Goal: Task Accomplishment & Management: Complete application form

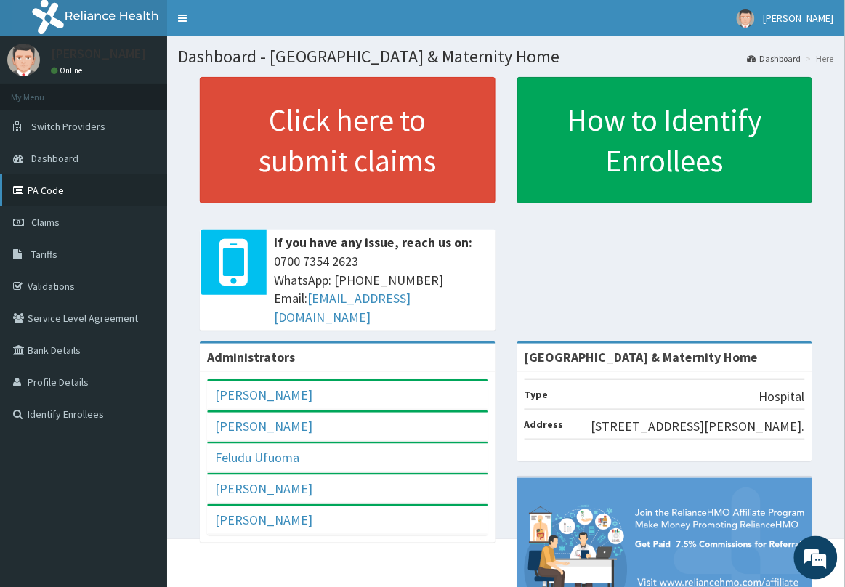
click at [59, 191] on link "PA Code" at bounding box center [83, 190] width 167 height 32
click at [52, 226] on span "Claims" at bounding box center [45, 222] width 28 height 13
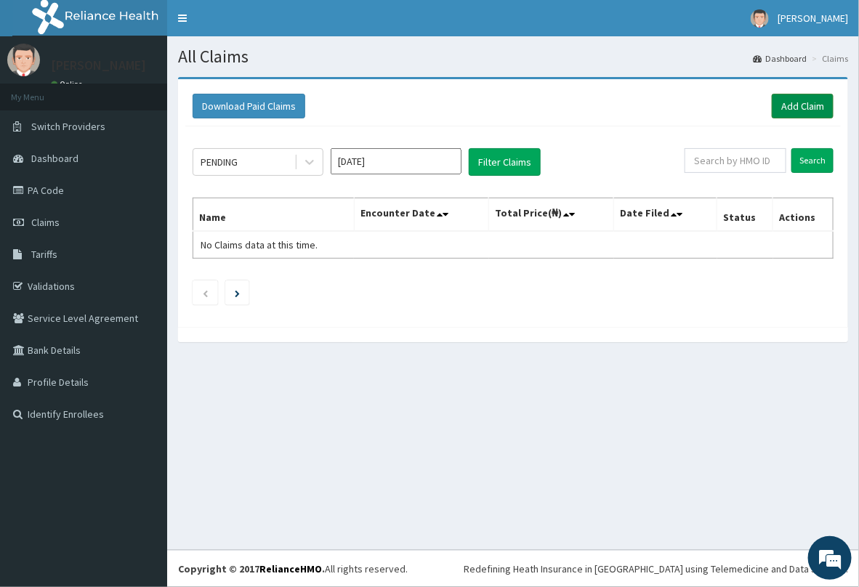
click at [786, 110] on link "Add Claim" at bounding box center [802, 106] width 62 height 25
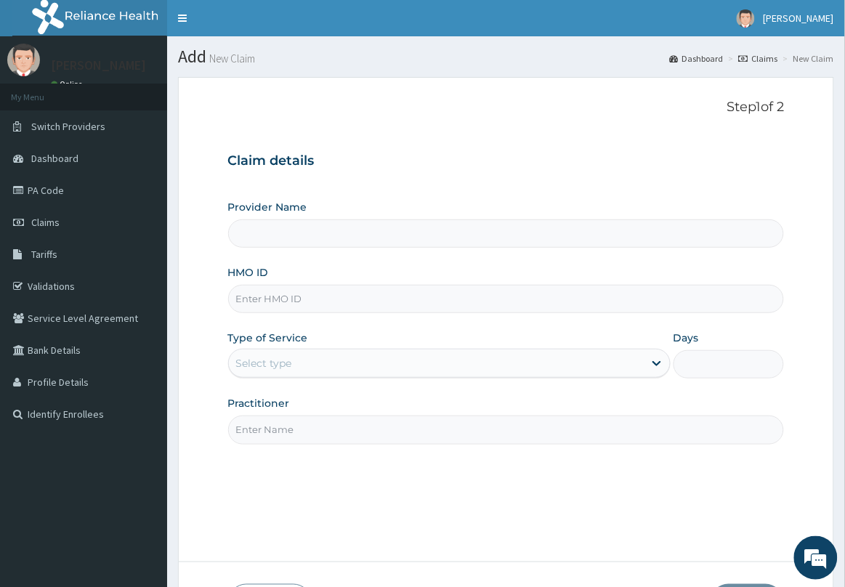
type input "[GEOGRAPHIC_DATA] & Maternity Home"
paste input "DGB/10023/C"
type input "DGB/10023/C"
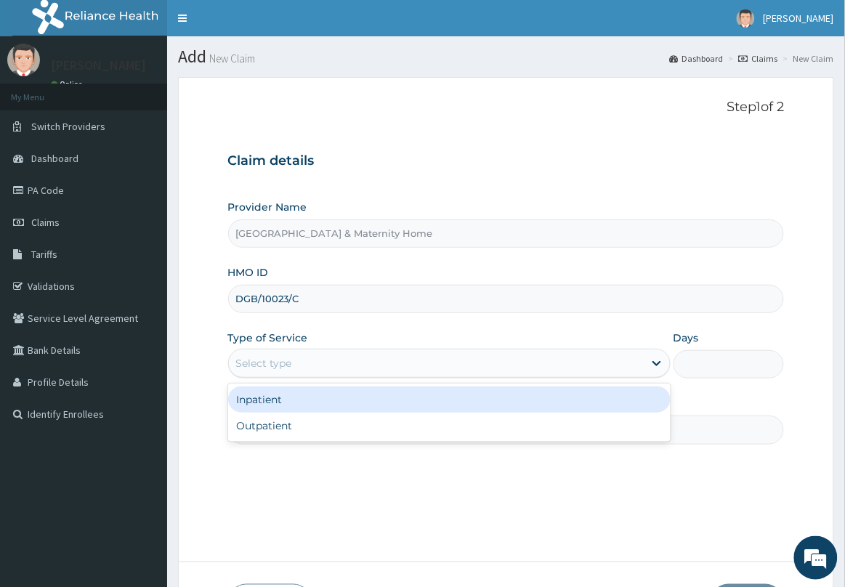
click at [331, 360] on div "Select type" at bounding box center [436, 363] width 415 height 23
click at [316, 398] on div "Inpatient" at bounding box center [449, 399] width 442 height 26
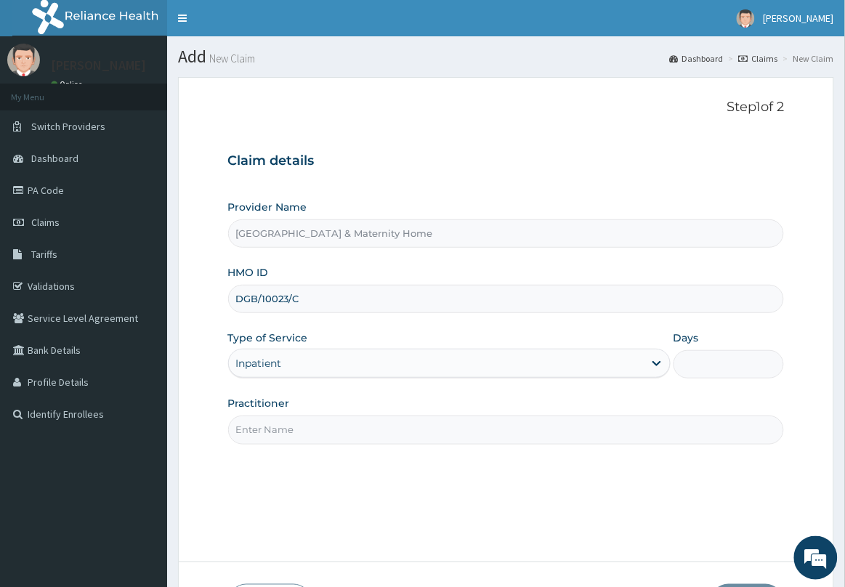
click at [734, 374] on input "Days" at bounding box center [728, 364] width 110 height 28
type input "2"
click at [569, 430] on input "Practitioner" at bounding box center [506, 429] width 556 height 28
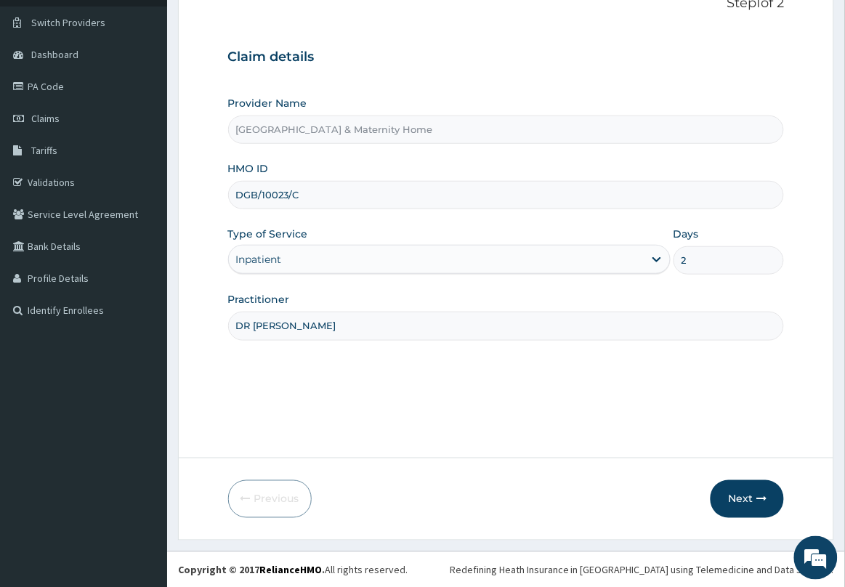
scroll to position [106, 0]
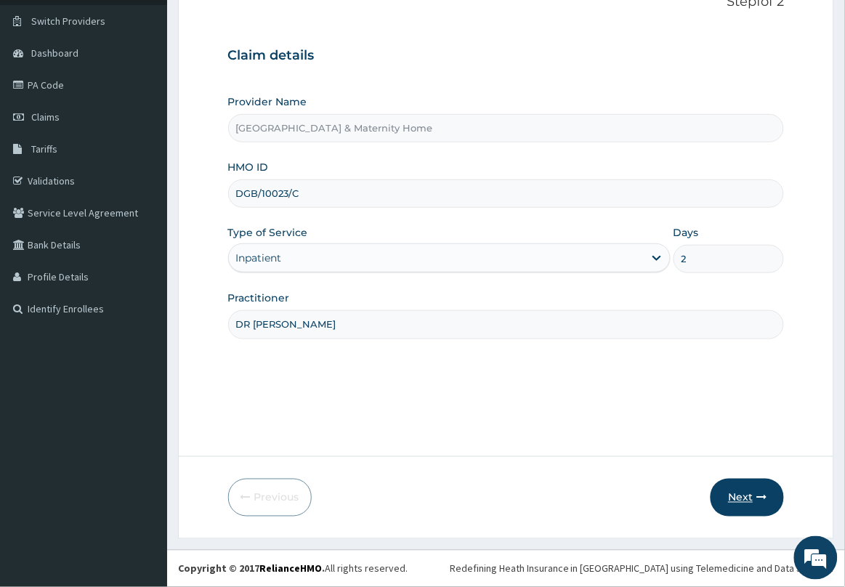
type input "DR MAMA"
click at [746, 495] on button "Next" at bounding box center [746, 498] width 73 height 38
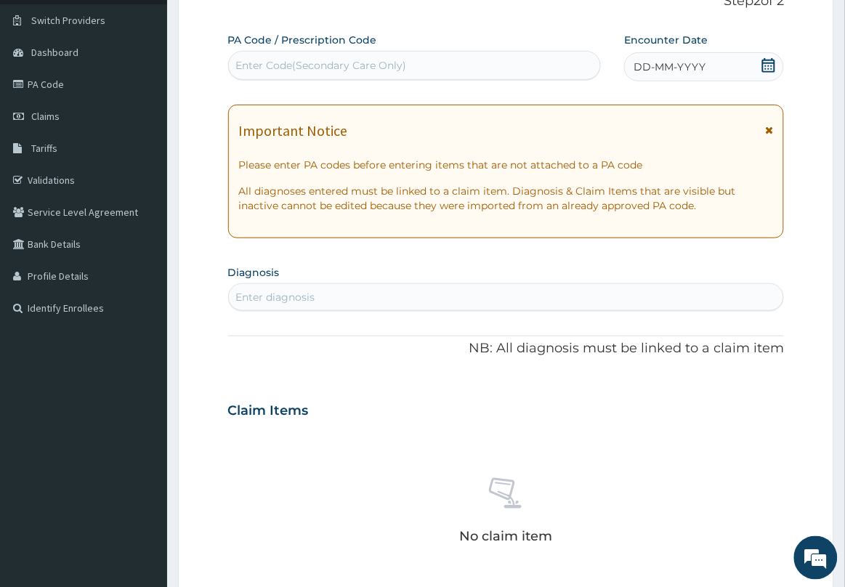
click at [770, 129] on icon at bounding box center [769, 130] width 8 height 10
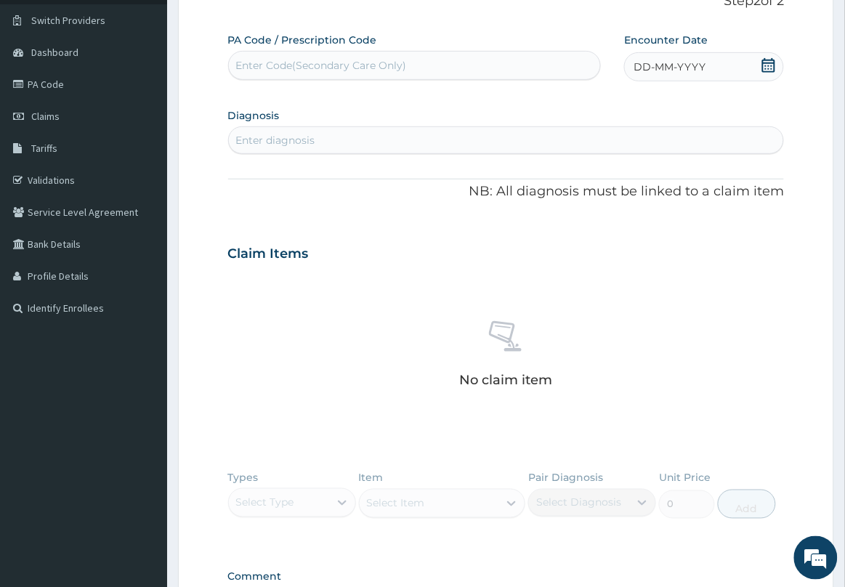
click at [764, 66] on icon at bounding box center [768, 65] width 15 height 15
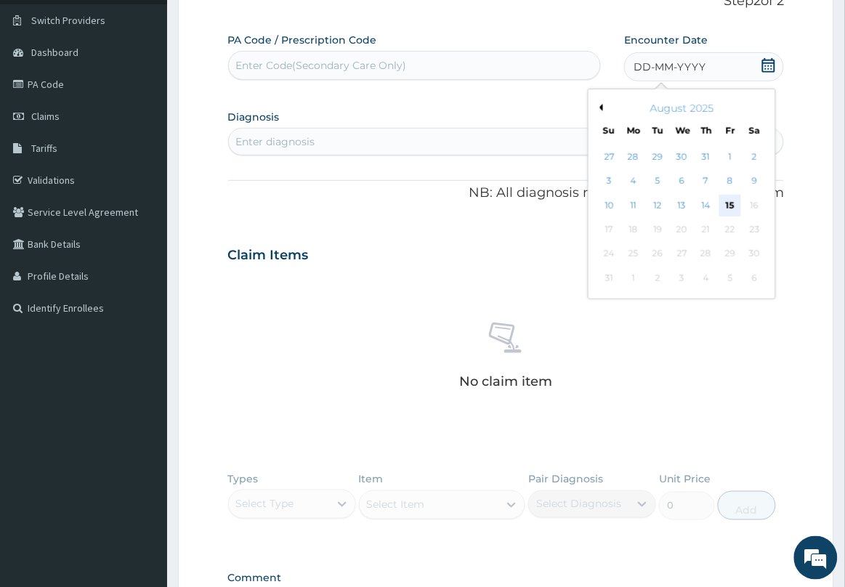
click at [731, 201] on div "15" at bounding box center [730, 206] width 22 height 22
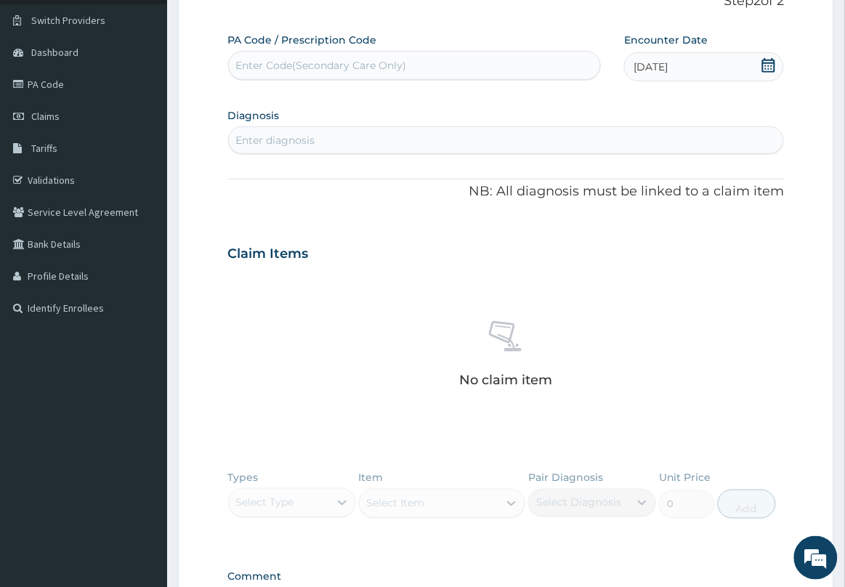
click at [343, 66] on div "Enter Code(Secondary Care Only)" at bounding box center [321, 65] width 171 height 15
click at [385, 55] on div "Enter Code(Secondary Care Only)" at bounding box center [415, 65] width 372 height 23
paste input "PA/CEFD2D"
type input "PA/CEFD2D"
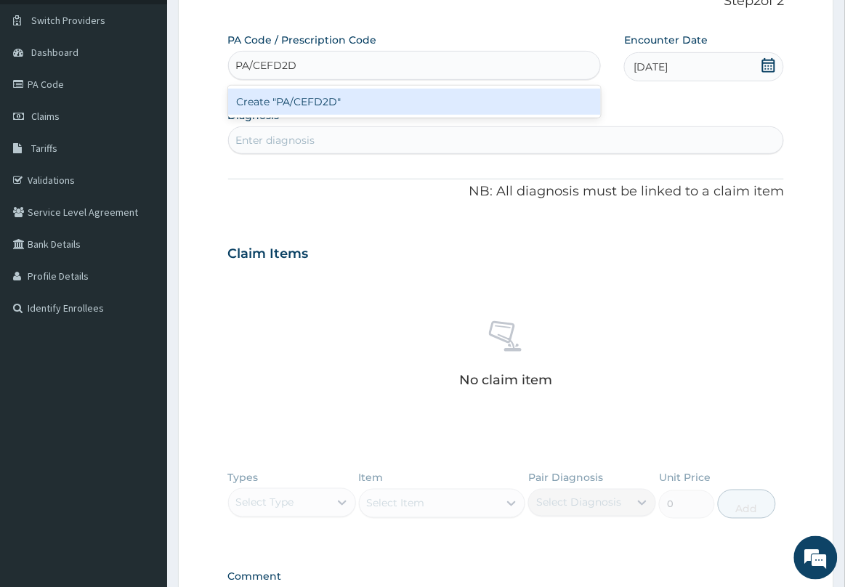
click at [354, 92] on div "Create "PA/CEFD2D"" at bounding box center [414, 102] width 373 height 26
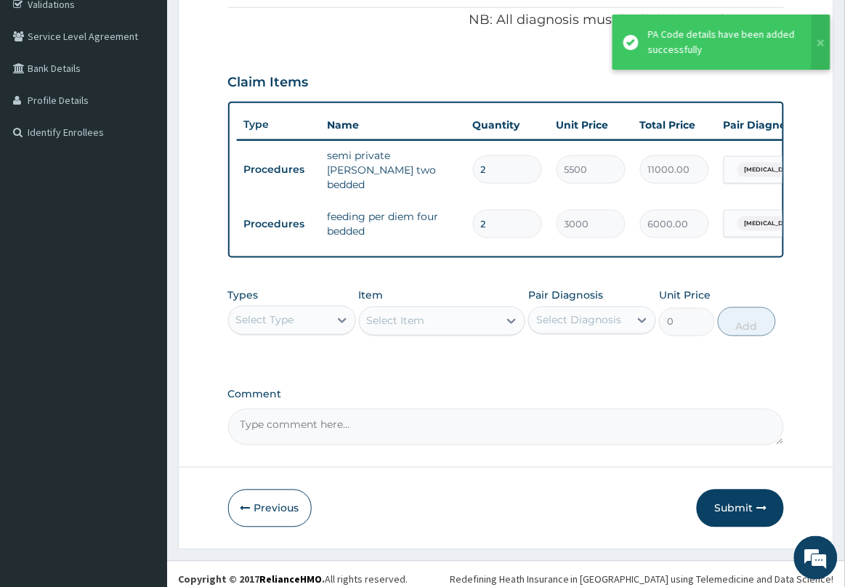
scroll to position [296, 0]
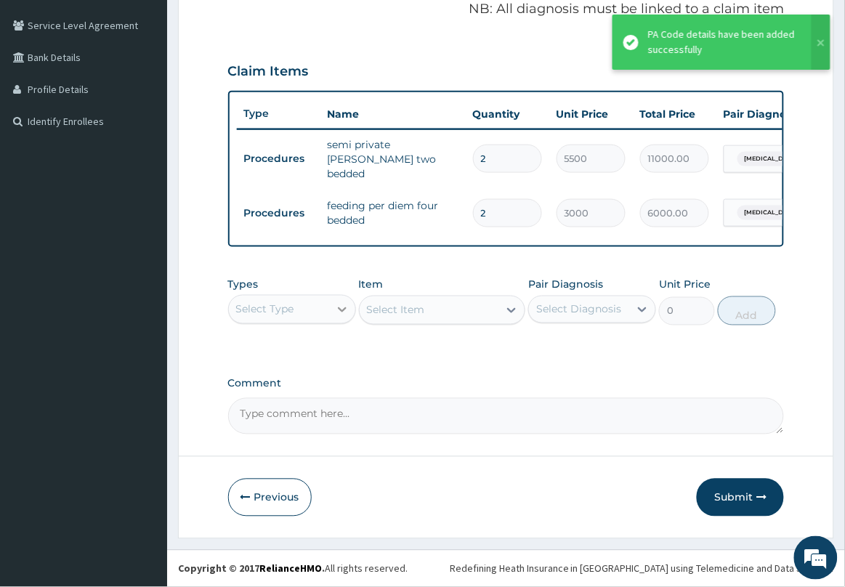
click at [336, 309] on icon at bounding box center [342, 309] width 15 height 15
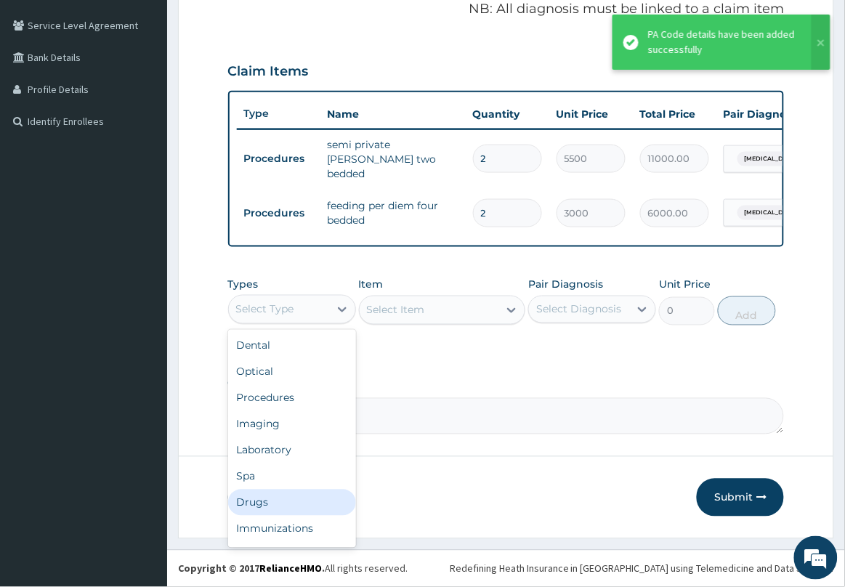
click at [309, 495] on div "Drugs" at bounding box center [292, 503] width 128 height 26
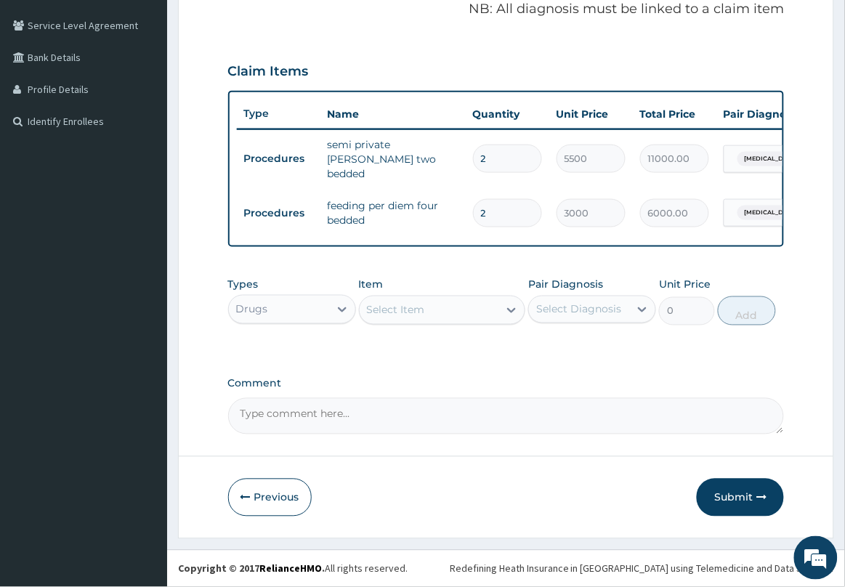
click at [423, 317] on div "Select Item" at bounding box center [396, 310] width 58 height 15
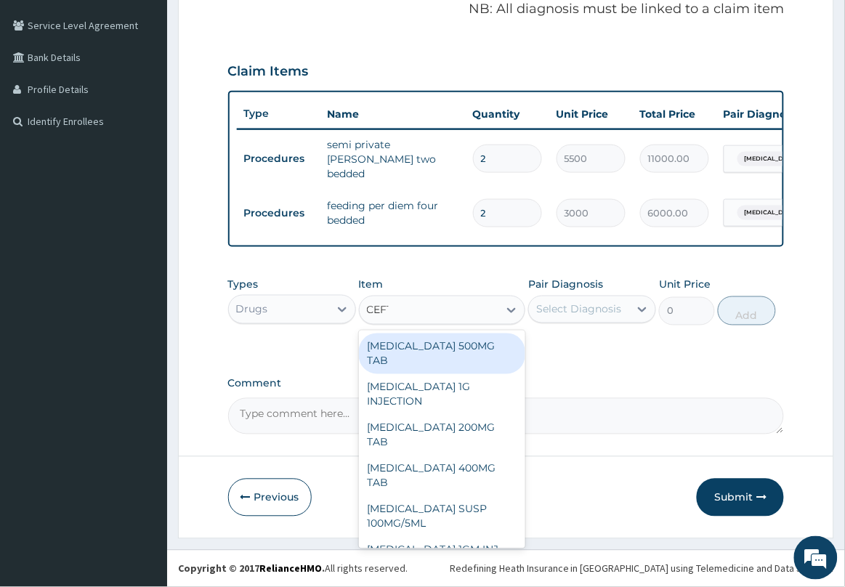
type input "CEFTR"
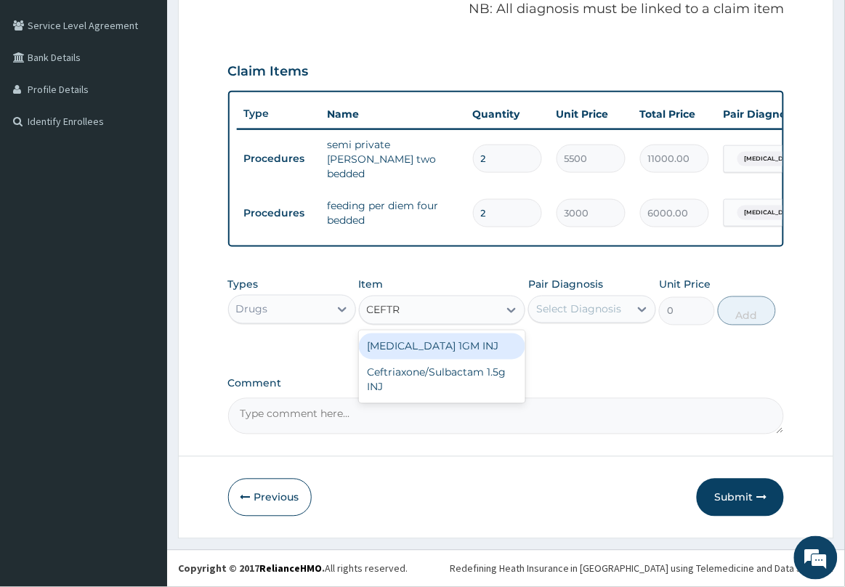
click at [452, 351] on div "CEFTRIAXONE 1GM INJ" at bounding box center [442, 346] width 167 height 26
type input "1400"
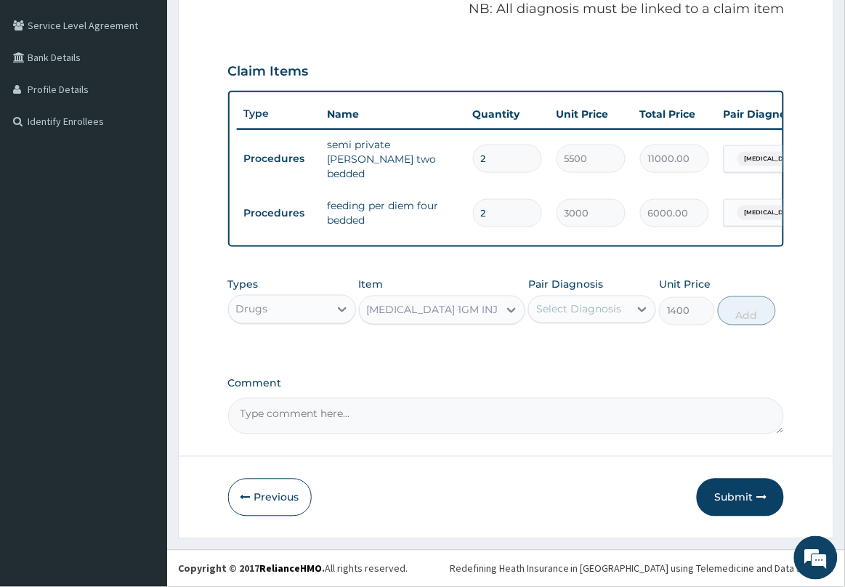
click at [599, 307] on div "Select Diagnosis" at bounding box center [578, 309] width 85 height 15
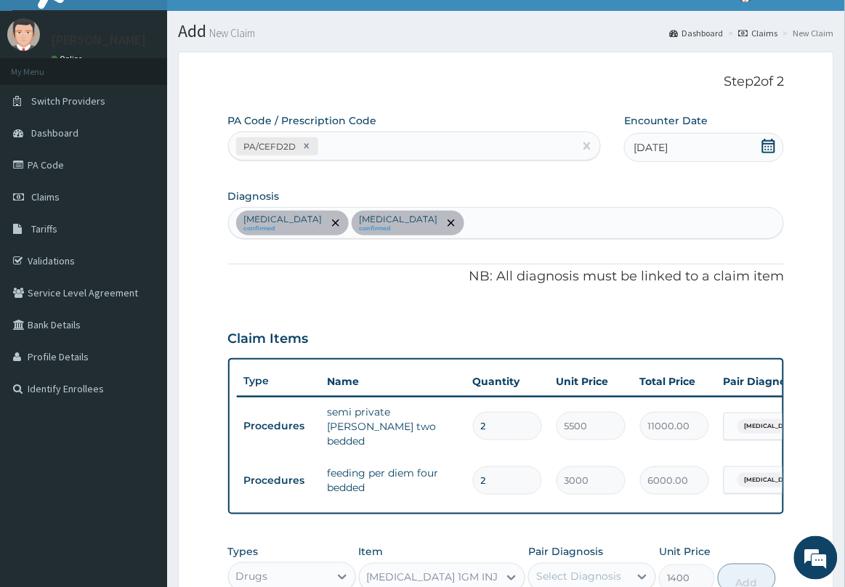
scroll to position [24, 0]
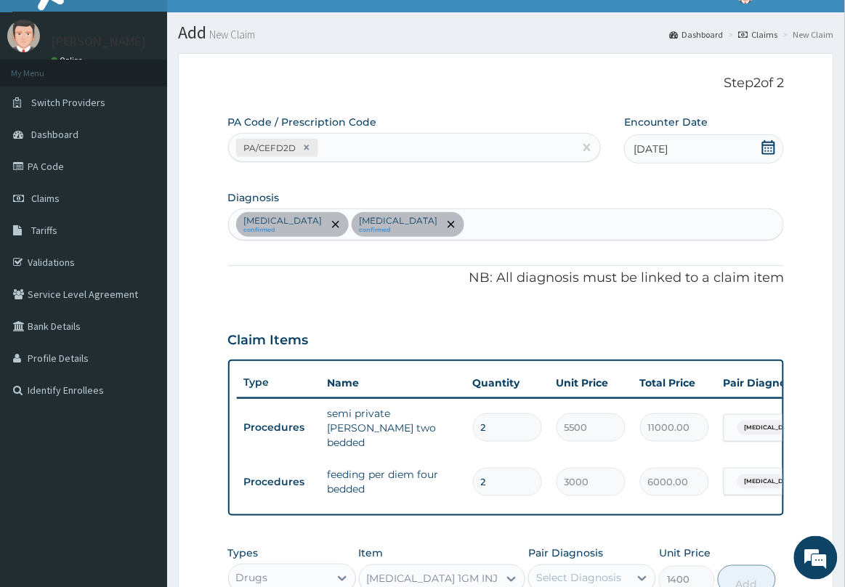
click at [510, 218] on div "Malaria confirmed Upper respiratory infection confirmed" at bounding box center [506, 224] width 555 height 31
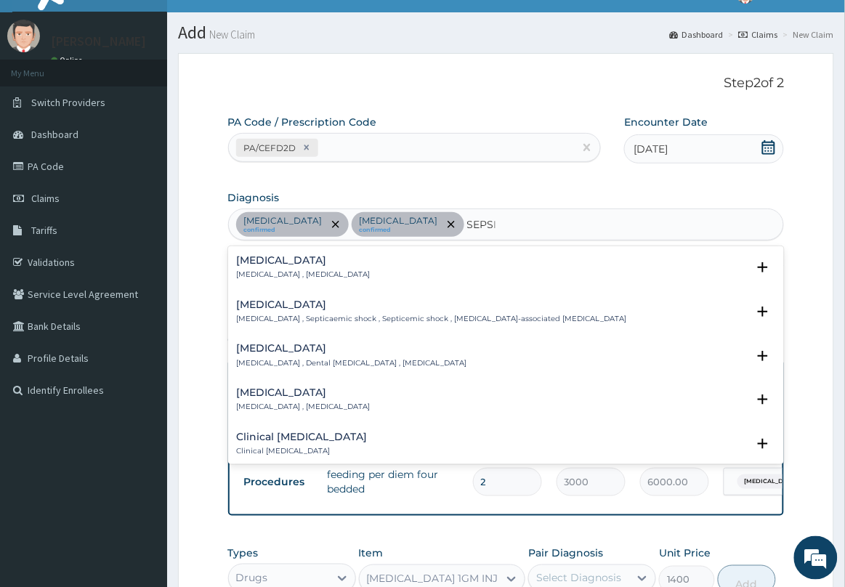
type input "SEPSIS"
click at [296, 271] on p "Systemic infection , Sepsis" at bounding box center [304, 274] width 134 height 10
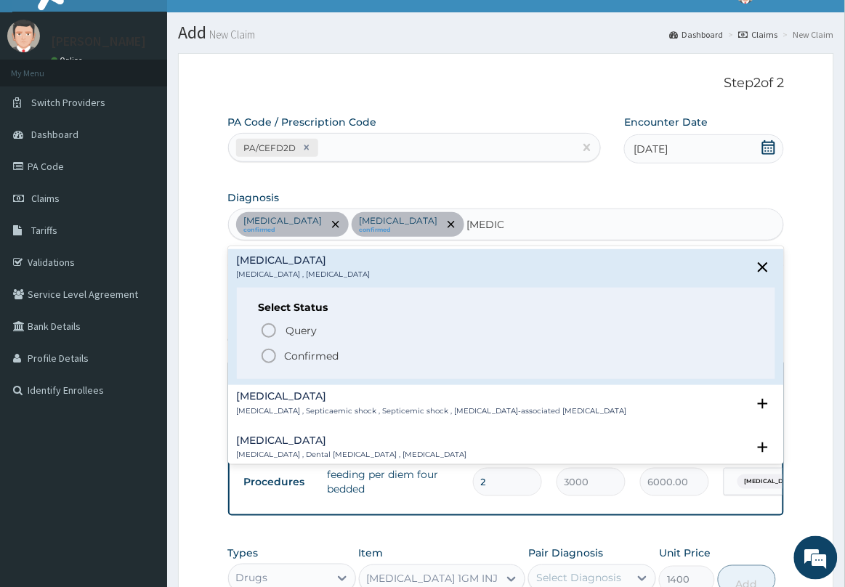
click at [309, 353] on p "Confirmed" at bounding box center [312, 356] width 54 height 15
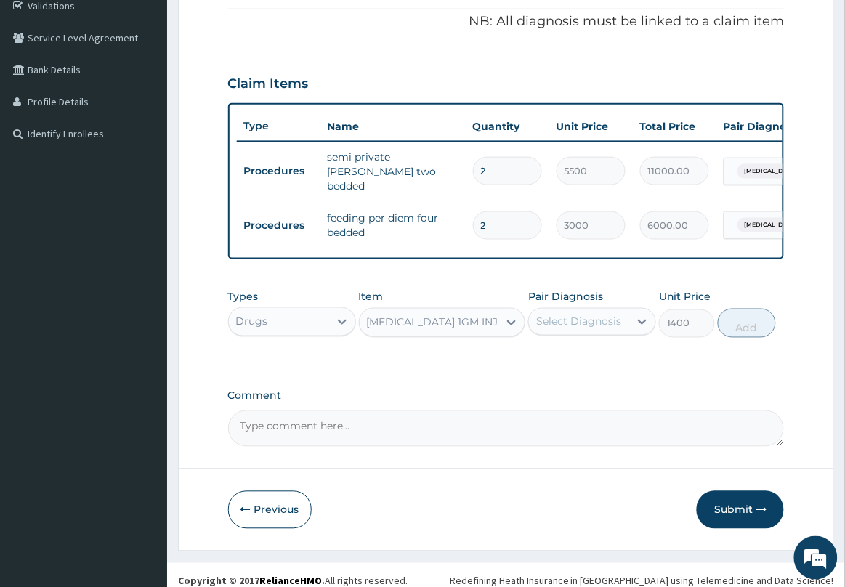
scroll to position [296, 0]
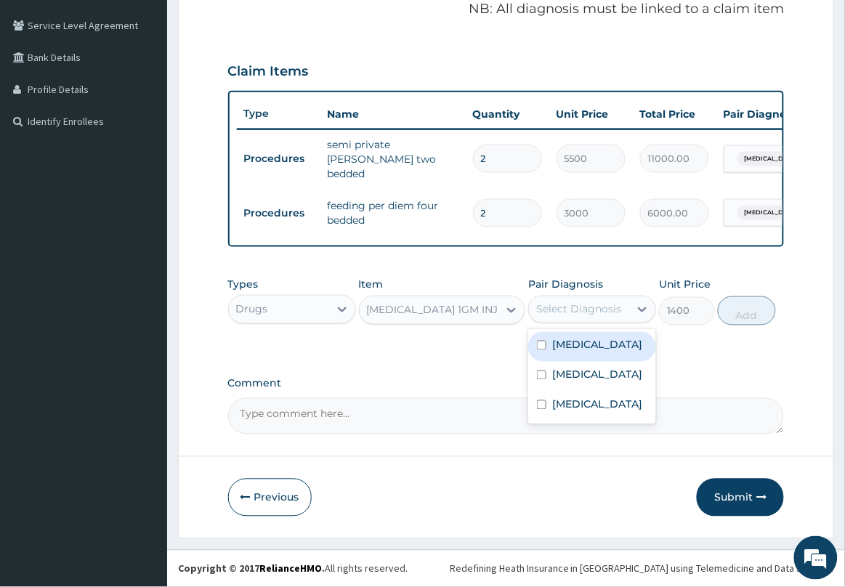
click at [574, 307] on div "Select Diagnosis" at bounding box center [578, 309] width 85 height 15
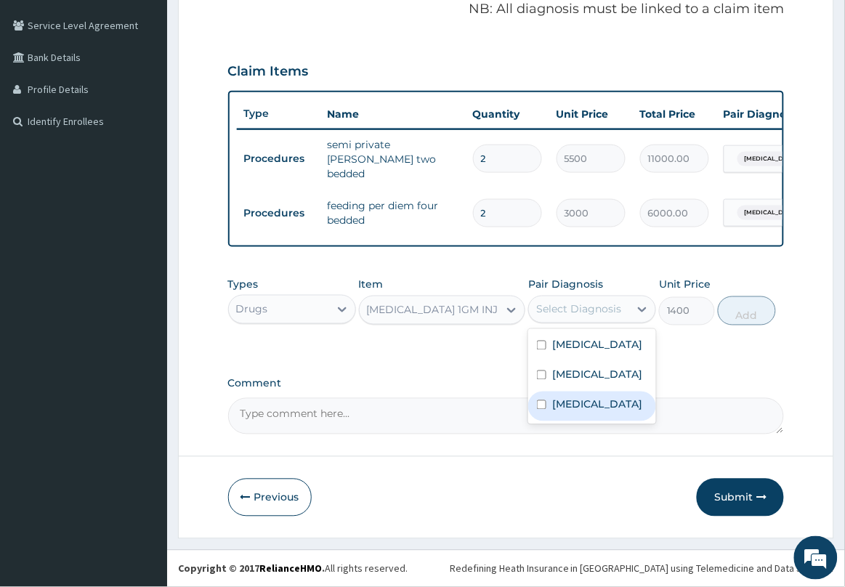
click at [577, 411] on label "Sepsis" at bounding box center [597, 404] width 90 height 15
checkbox input "true"
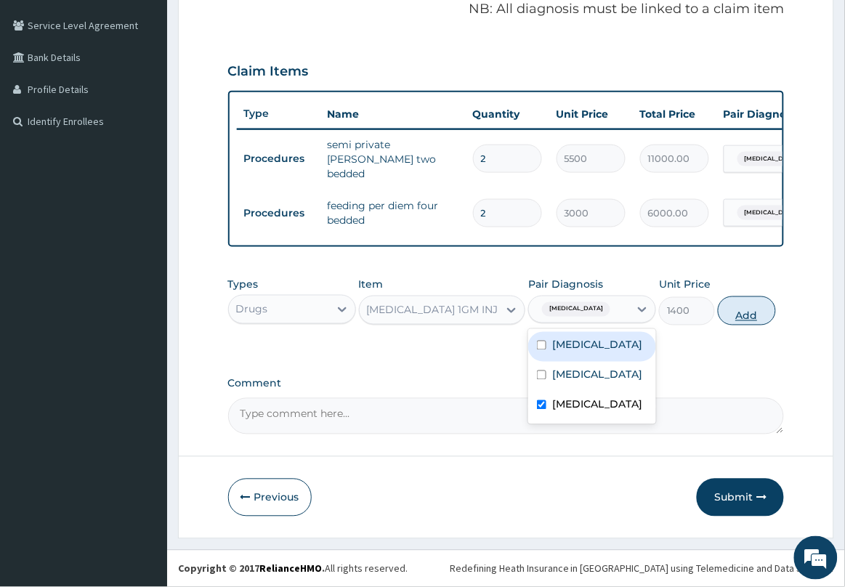
click at [739, 320] on button "Add" at bounding box center [747, 310] width 58 height 29
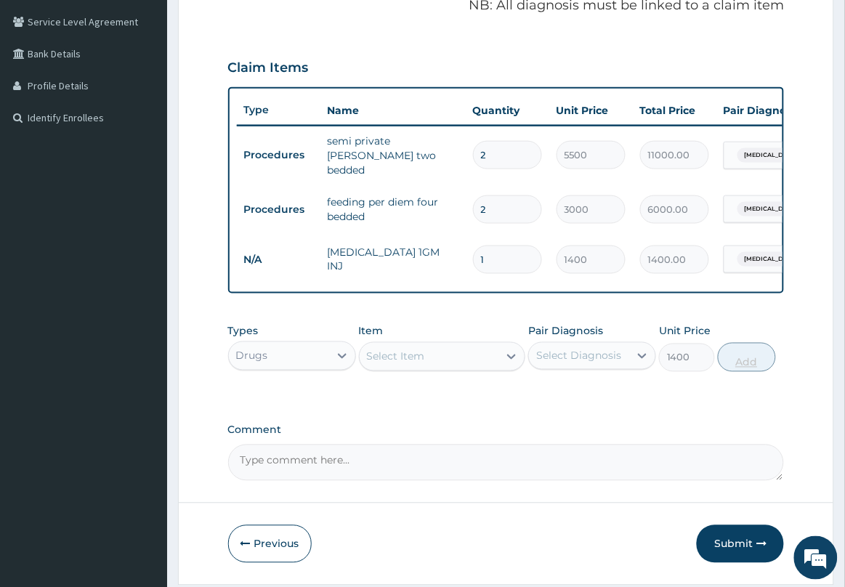
type input "0"
type input "0.00"
type input "4"
type input "5600.00"
type input "4"
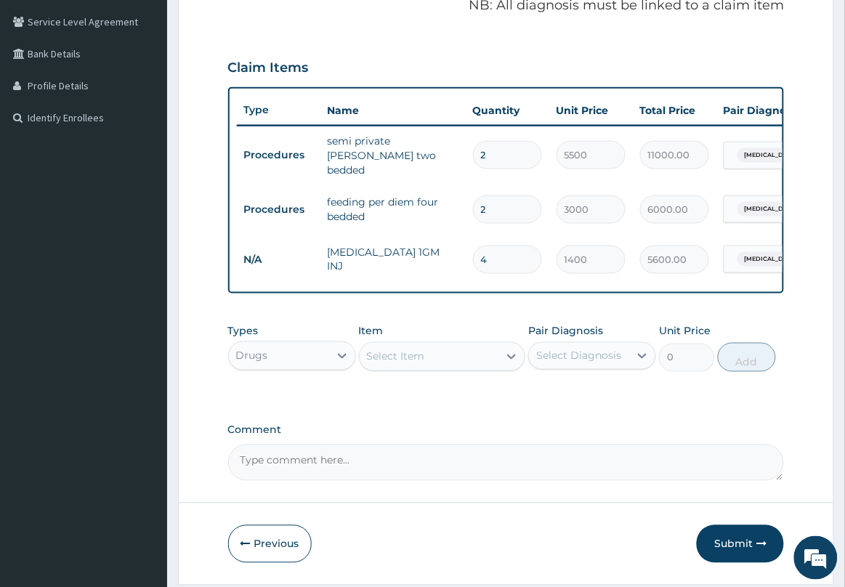
click at [411, 360] on div "Select Item" at bounding box center [396, 356] width 58 height 15
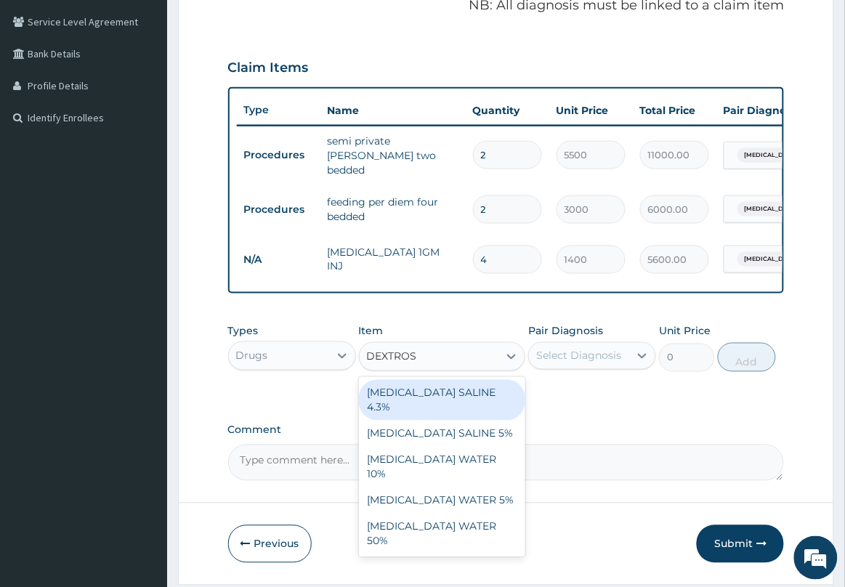
type input "DEXTROSE"
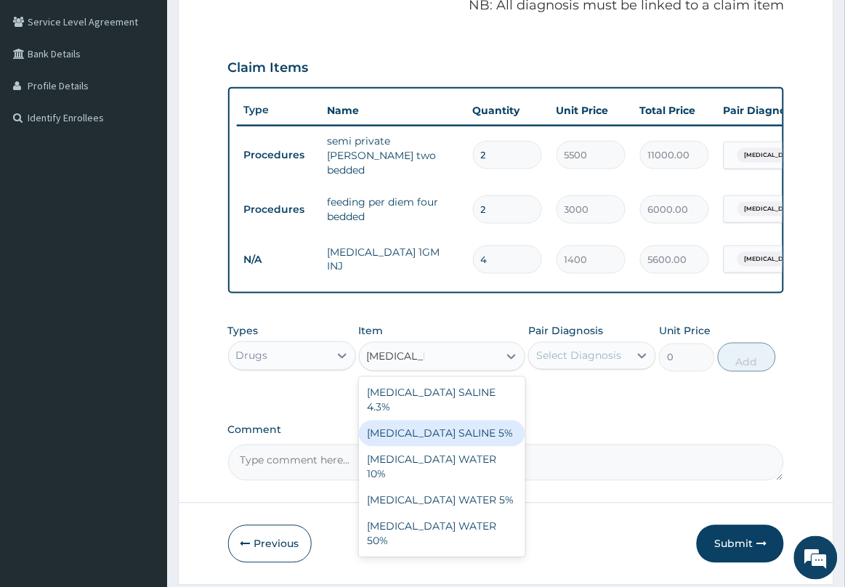
click at [469, 429] on div "DEXTROSE SALINE 5%" at bounding box center [442, 434] width 167 height 26
type input "1312.5"
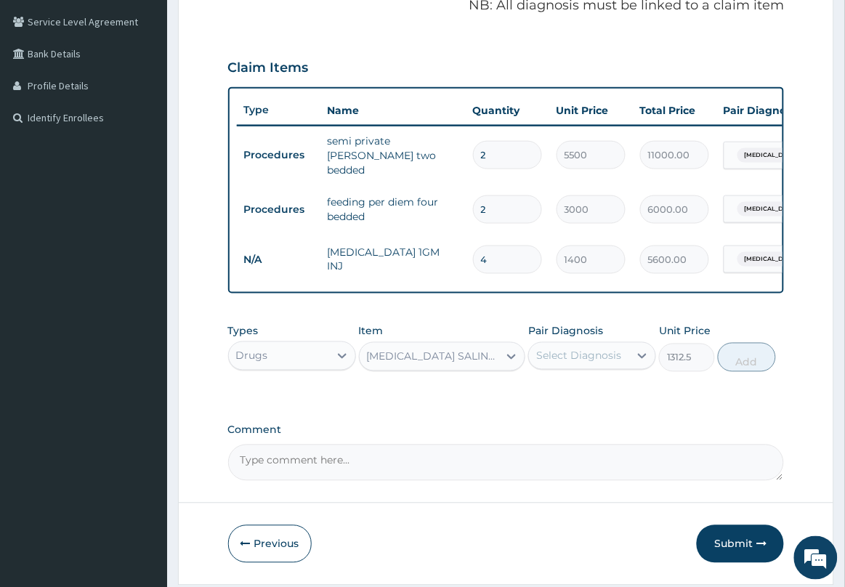
click at [571, 357] on div "Select Diagnosis" at bounding box center [578, 356] width 85 height 15
click at [580, 396] on label "Malaria" at bounding box center [597, 391] width 90 height 15
checkbox input "true"
click at [739, 358] on button "Add" at bounding box center [747, 357] width 58 height 29
type input "0"
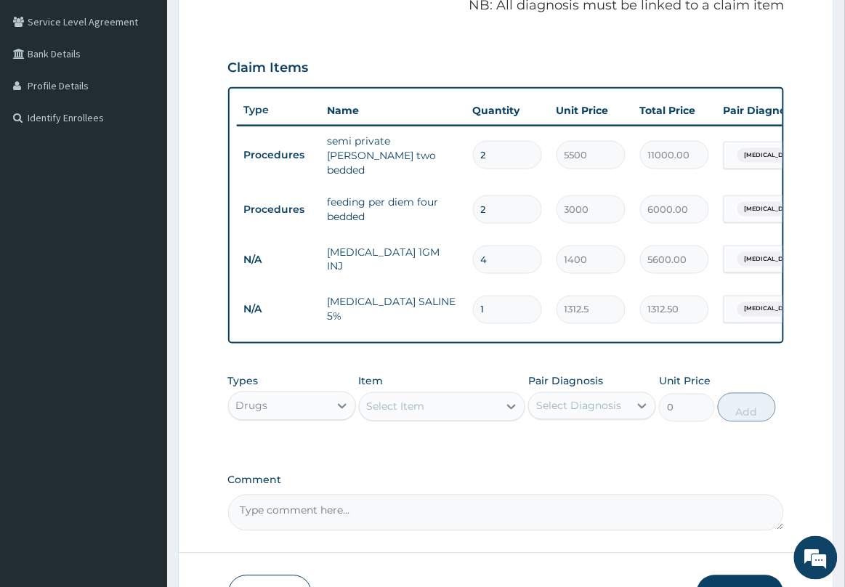
type input "0.00"
type input "2"
type input "2625.00"
type input "2"
click at [496, 407] on div "Select Item" at bounding box center [429, 406] width 139 height 23
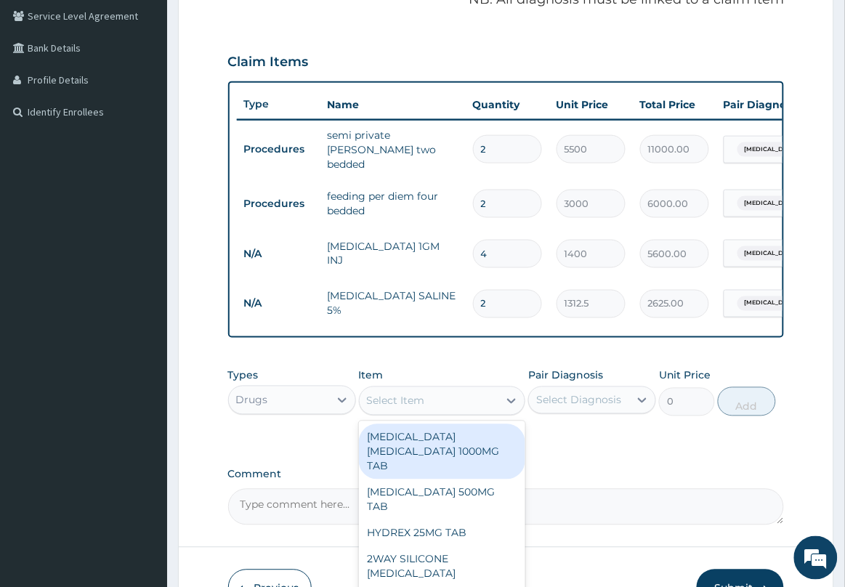
scroll to position [397, 0]
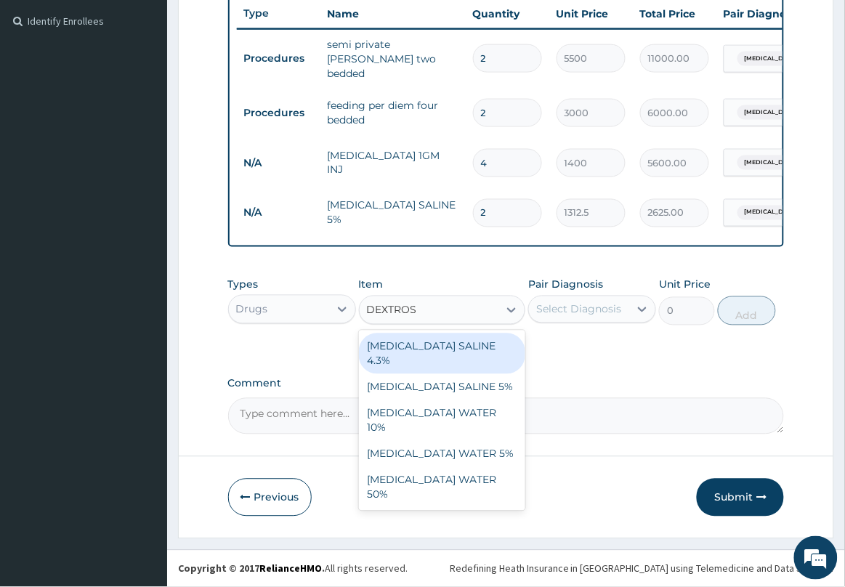
type input "DEXTROSE"
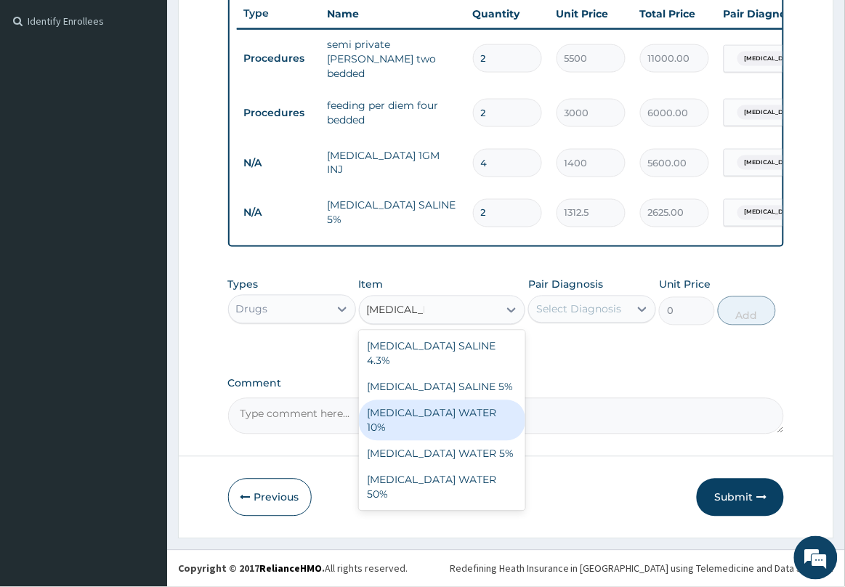
click at [458, 400] on div "DEXTROSE WATER 10%" at bounding box center [442, 420] width 167 height 41
type input "1312.5"
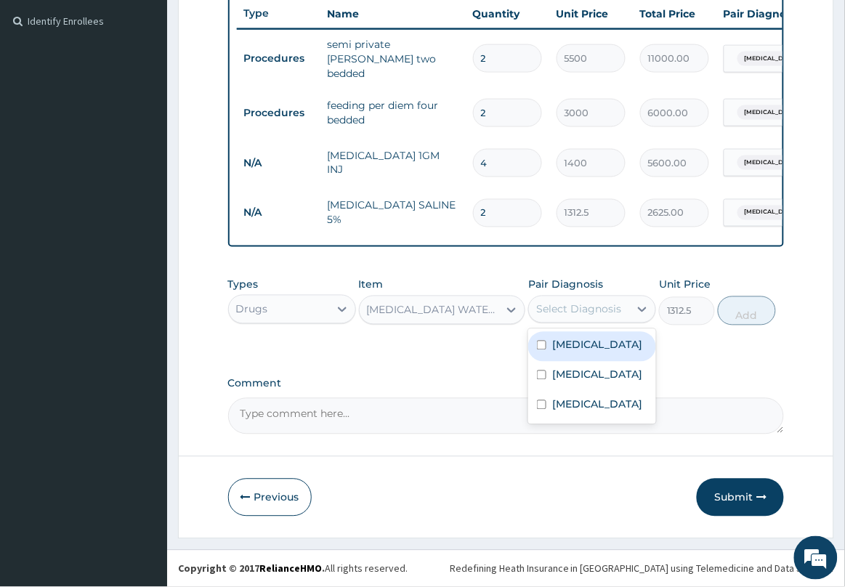
click at [567, 311] on div "Select Diagnosis" at bounding box center [578, 309] width 85 height 15
drag, startPoint x: 575, startPoint y: 353, endPoint x: 657, endPoint y: 329, distance: 86.2
click at [575, 354] on div "Malaria" at bounding box center [592, 347] width 128 height 30
checkbox input "true"
click at [725, 310] on button "Add" at bounding box center [747, 310] width 58 height 29
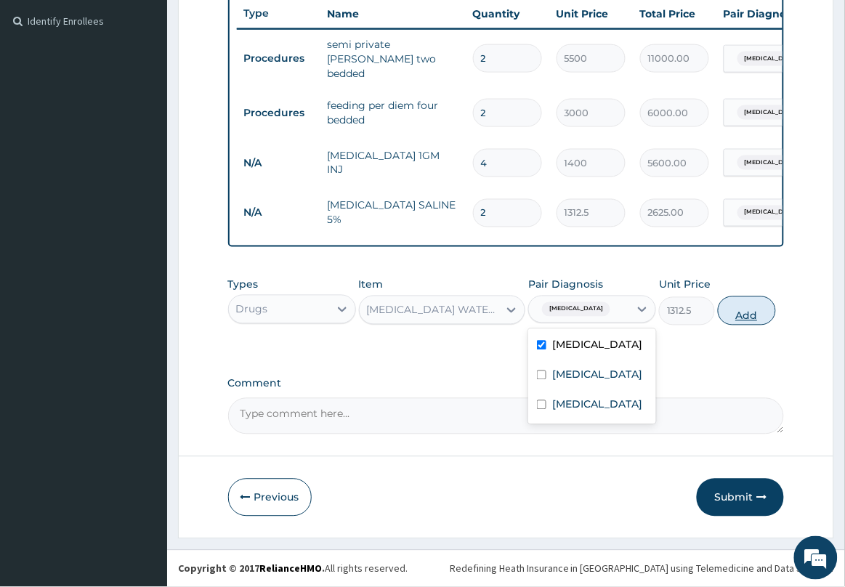
type input "0"
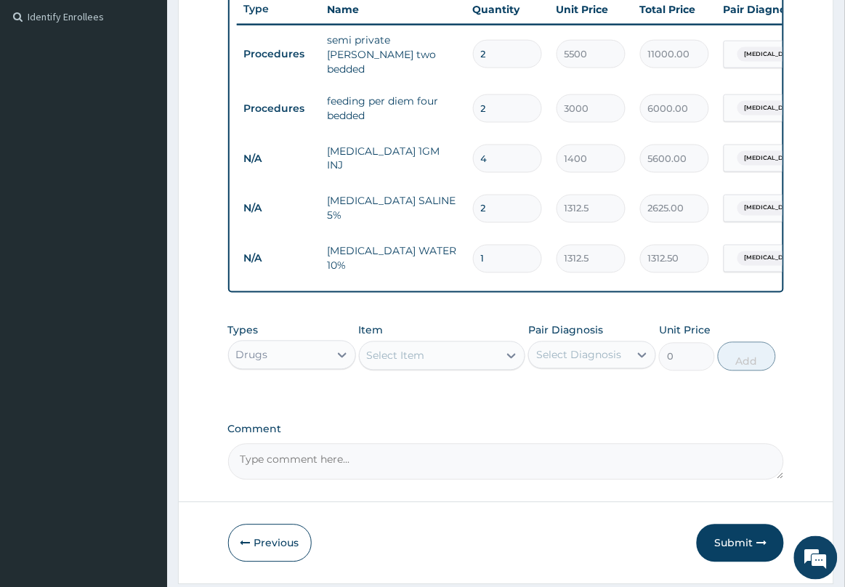
type input "0.00"
type input "4"
type input "5250.00"
type input "4"
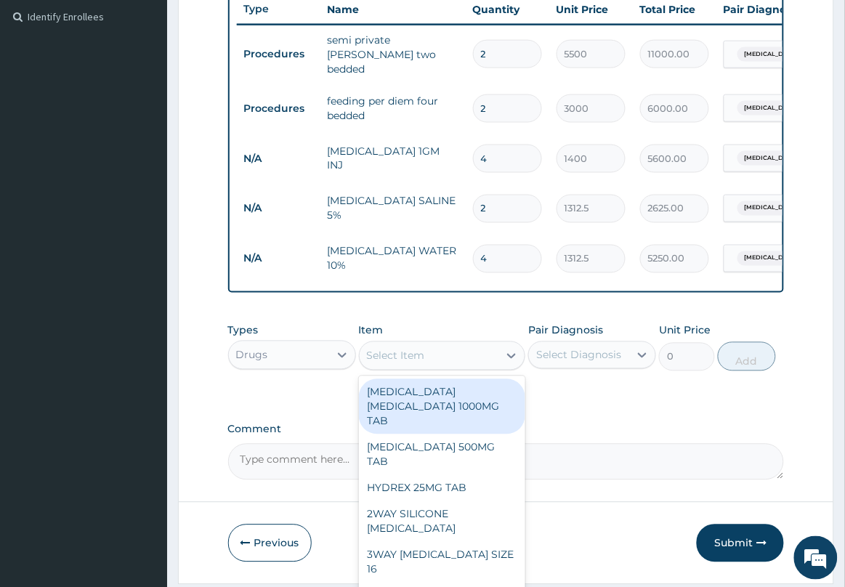
click at [387, 354] on div "Select Item" at bounding box center [396, 356] width 58 height 15
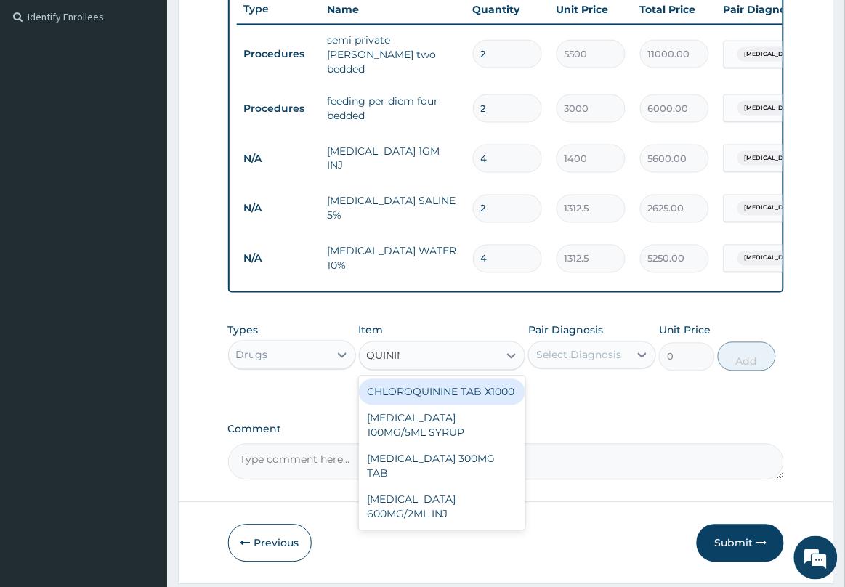
type input "QUININE"
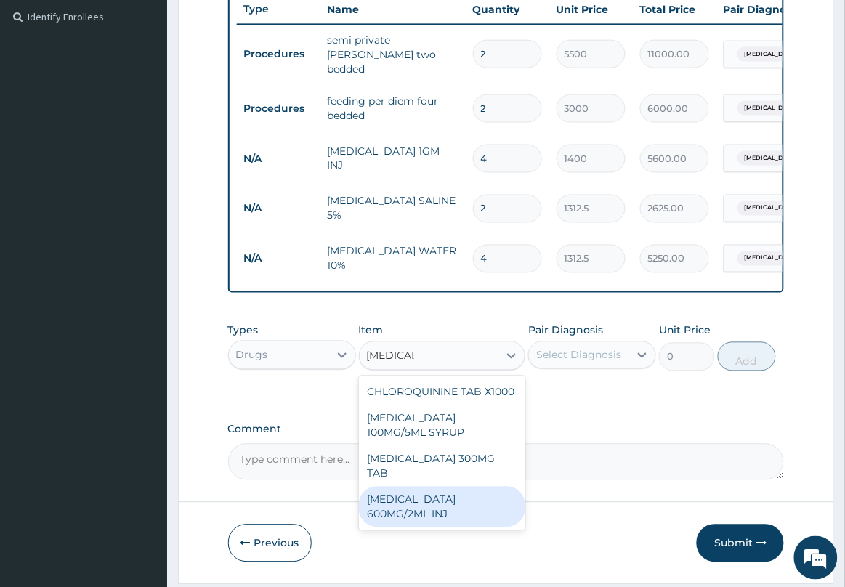
click at [503, 487] on div "QUININE 600MG/2ML INJ" at bounding box center [442, 507] width 167 height 41
type input "2100"
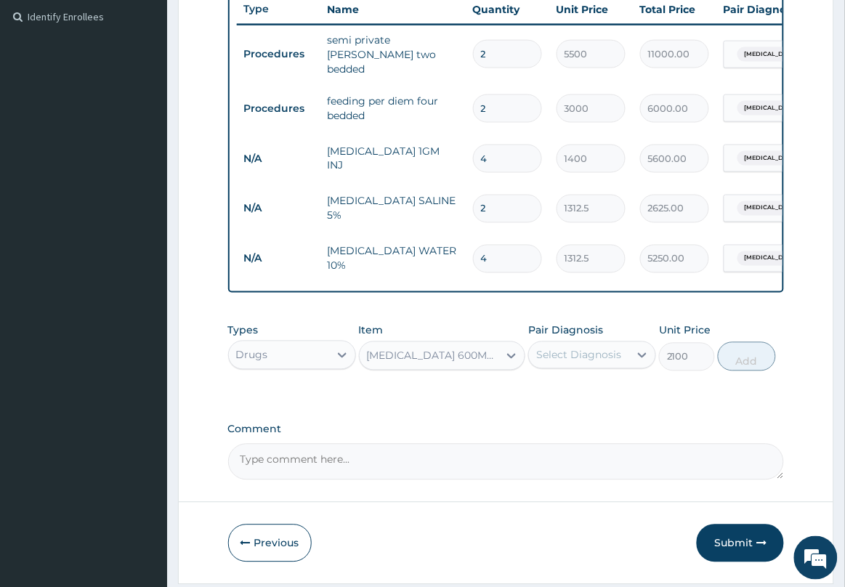
click at [586, 367] on div "Select Diagnosis" at bounding box center [579, 355] width 100 height 23
click at [585, 403] on div "Malaria" at bounding box center [592, 393] width 128 height 30
checkbox input "true"
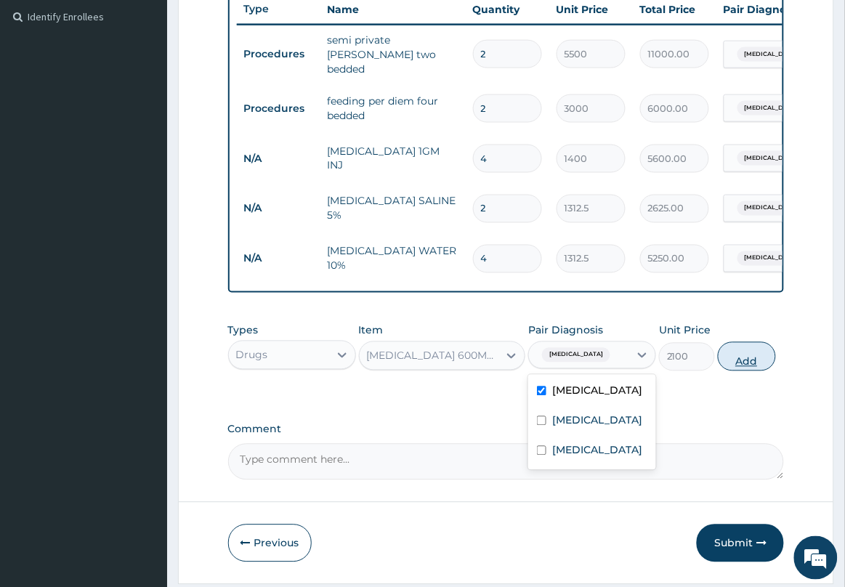
click at [743, 367] on button "Add" at bounding box center [747, 356] width 58 height 29
type input "0"
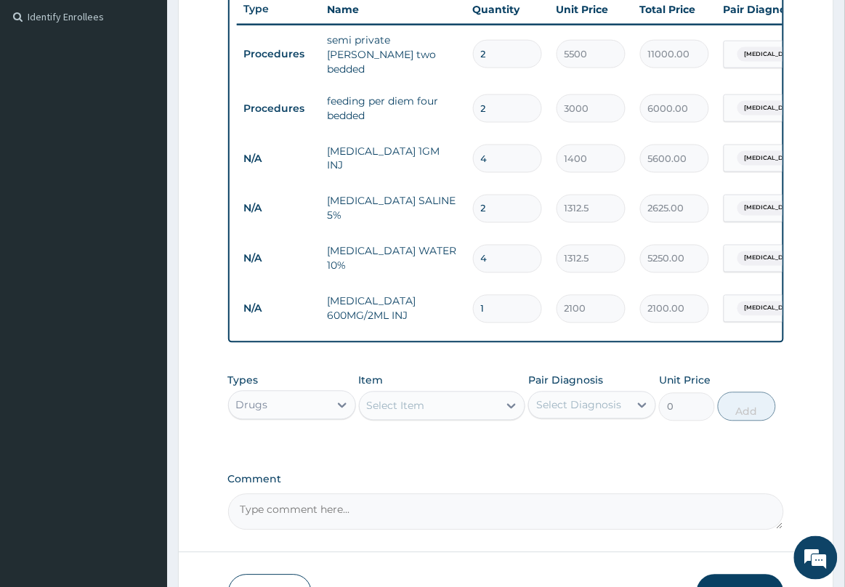
type input "0.00"
type input "4"
type input "8400.00"
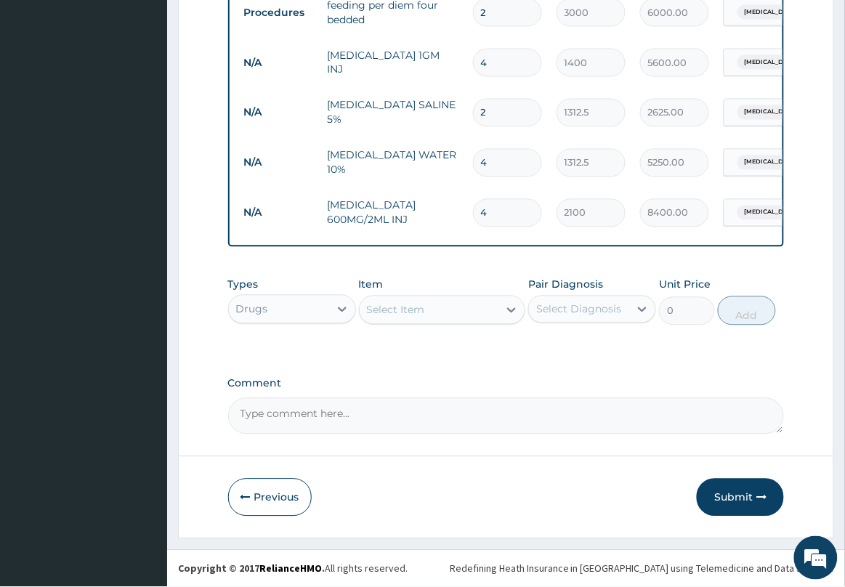
scroll to position [498, 0]
type input "4"
click at [447, 317] on div "Select Item" at bounding box center [429, 310] width 139 height 23
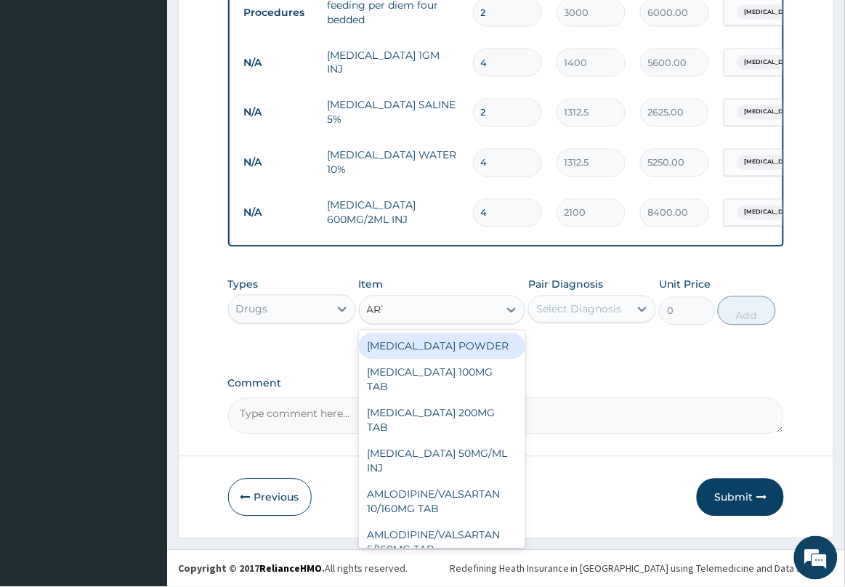
type input "ARTE"
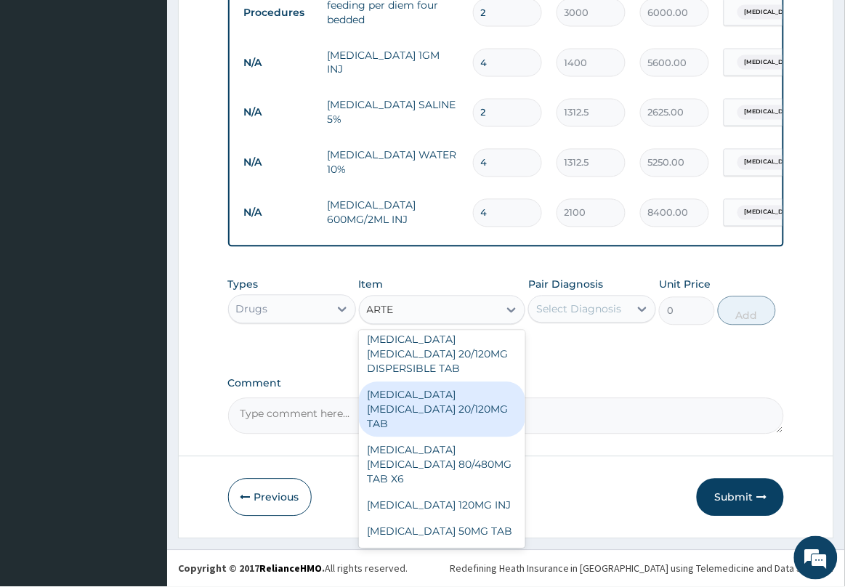
scroll to position [91, 0]
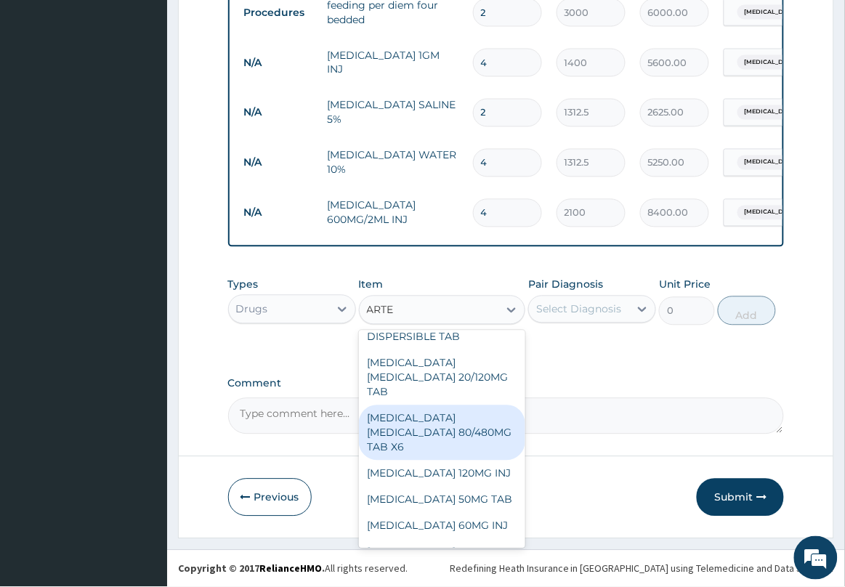
click at [449, 447] on div "ARTEMETHER LUMEFANTRINE 80/480MG TAB X6" at bounding box center [442, 432] width 167 height 55
type input "262.5"
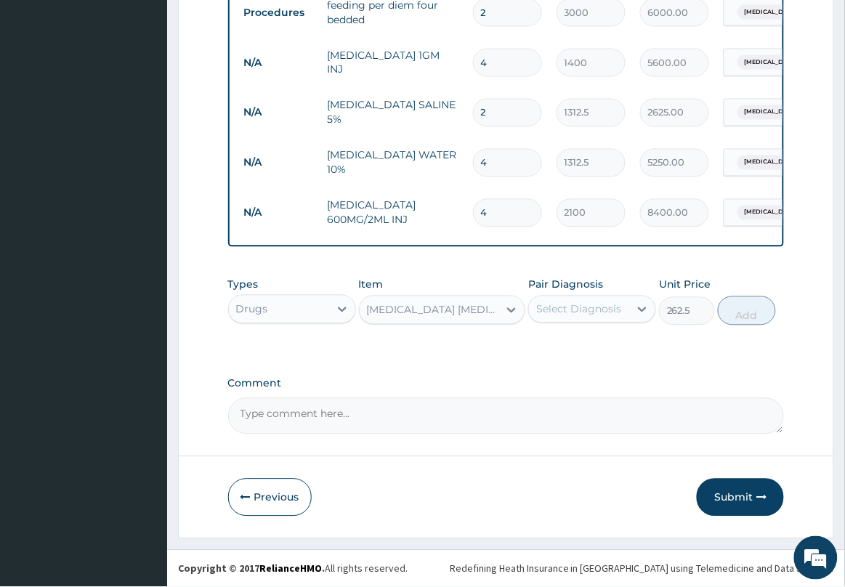
click at [596, 314] on div "Select Diagnosis" at bounding box center [578, 309] width 85 height 15
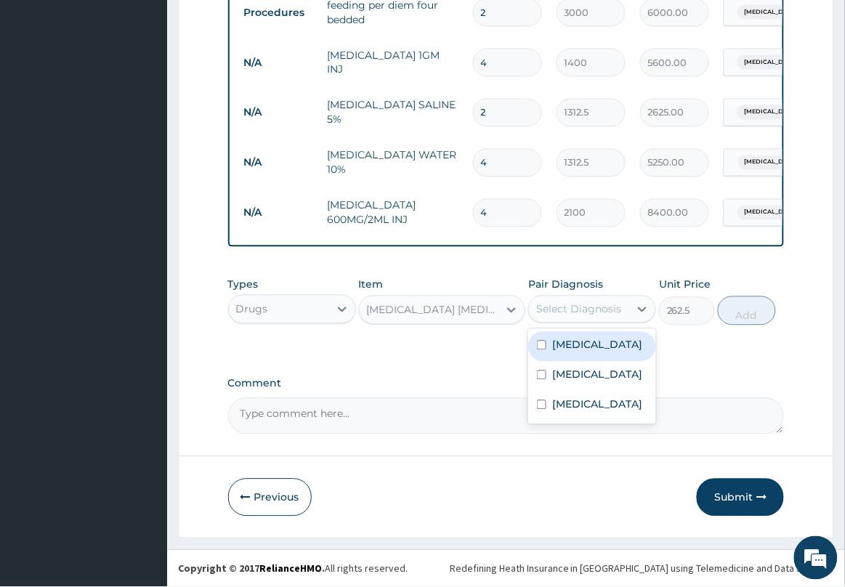
click at [580, 347] on label "Malaria" at bounding box center [597, 345] width 90 height 15
checkbox input "true"
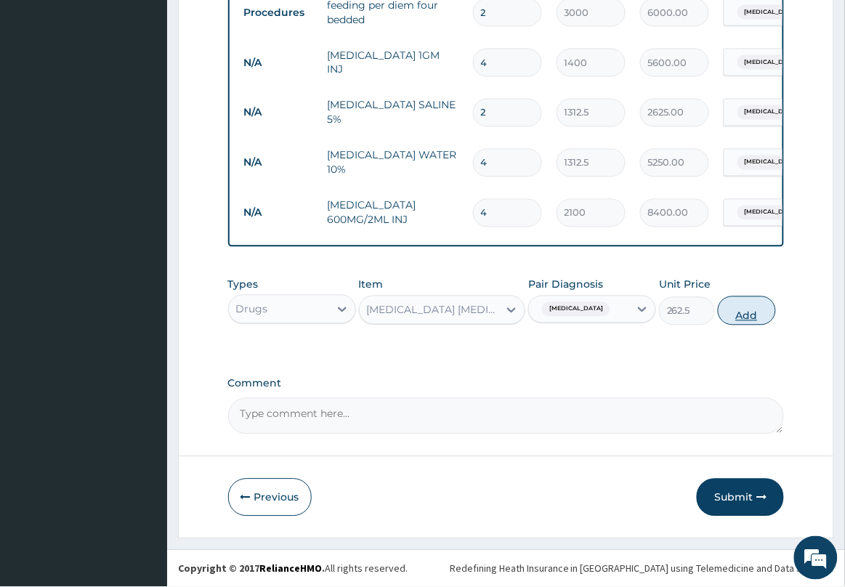
click at [749, 318] on button "Add" at bounding box center [747, 310] width 58 height 29
type input "0"
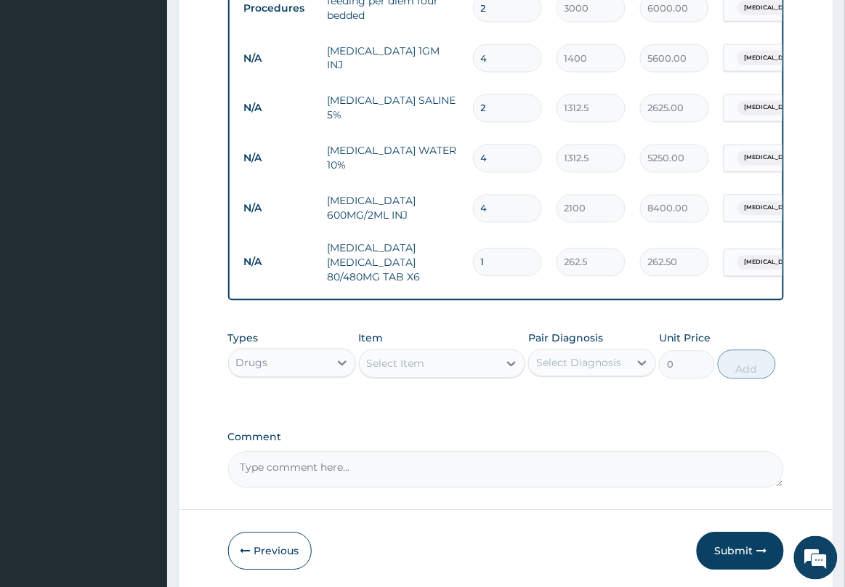
type input "0.00"
type input "6"
type input "1575.00"
type input "6"
click at [450, 369] on div "Select Item" at bounding box center [429, 363] width 139 height 23
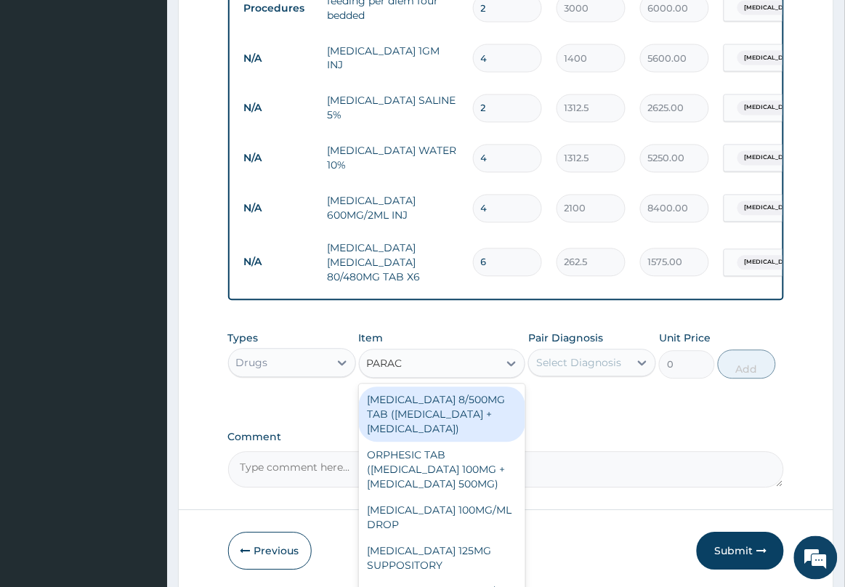
type input "PARACE"
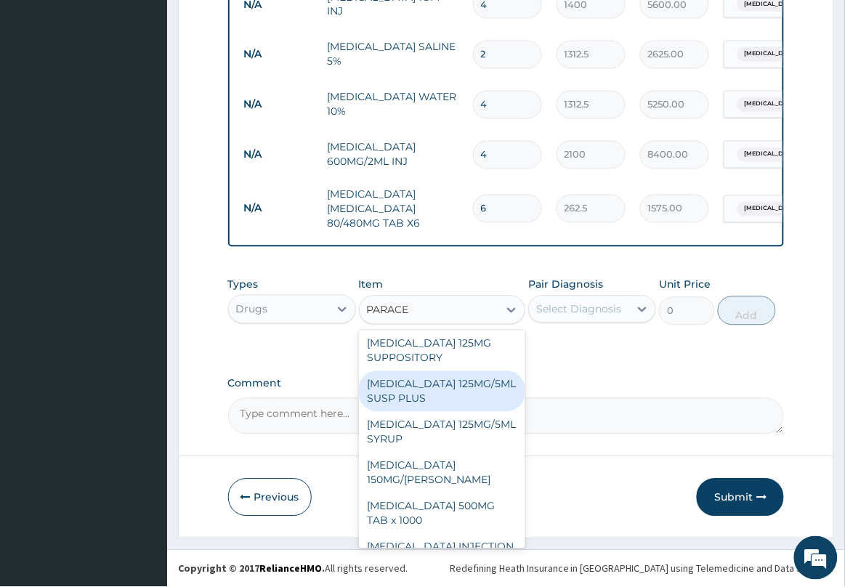
scroll to position [182, 0]
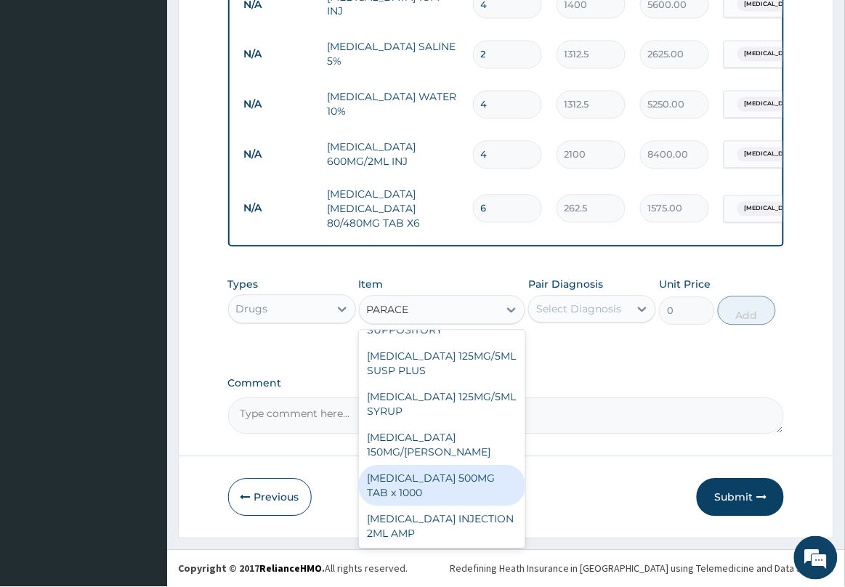
click at [466, 503] on div "PARACETAMOL 500MG TAB x 1000" at bounding box center [442, 486] width 167 height 41
type input "11.025"
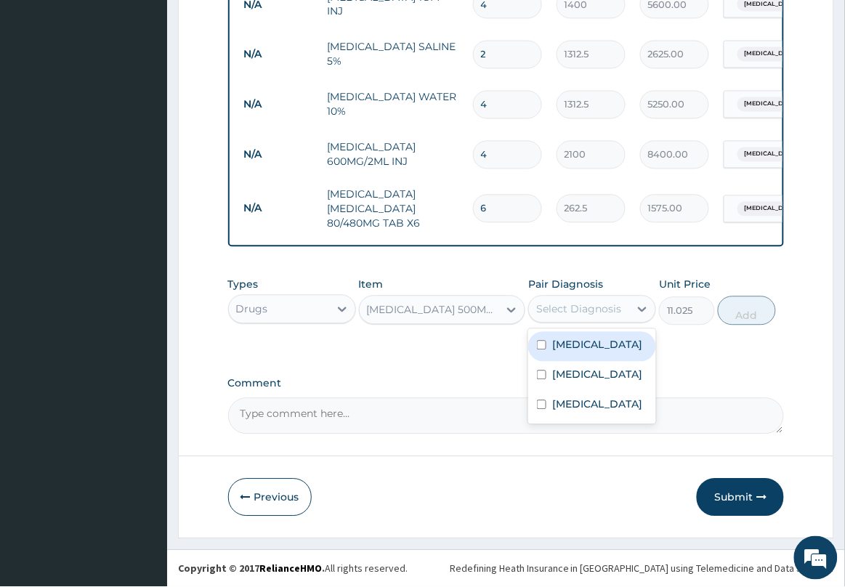
click at [579, 311] on div "Select Diagnosis" at bounding box center [578, 309] width 85 height 15
click at [583, 346] on label "Malaria" at bounding box center [597, 345] width 90 height 15
checkbox input "true"
click at [742, 313] on button "Add" at bounding box center [747, 310] width 58 height 29
type input "0"
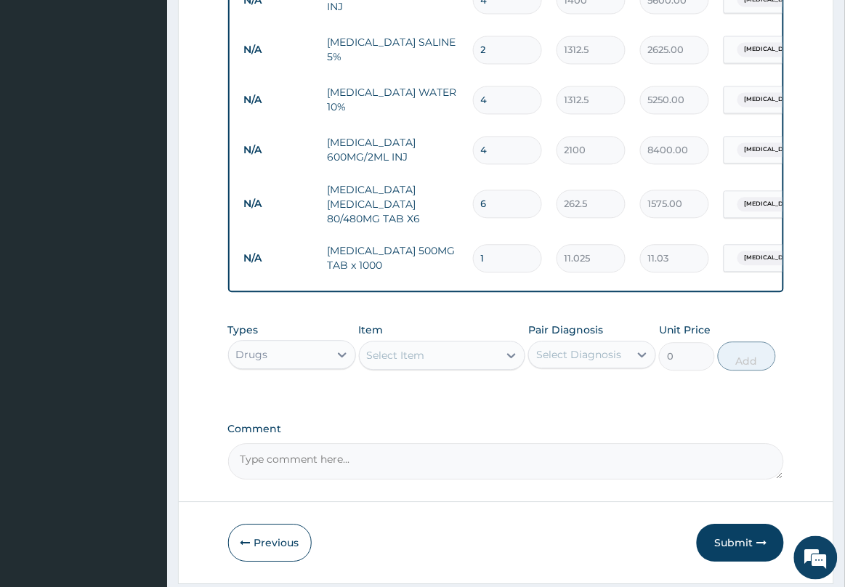
type input "0.00"
type input "2"
type input "22.05"
type input "28"
type input "308.70"
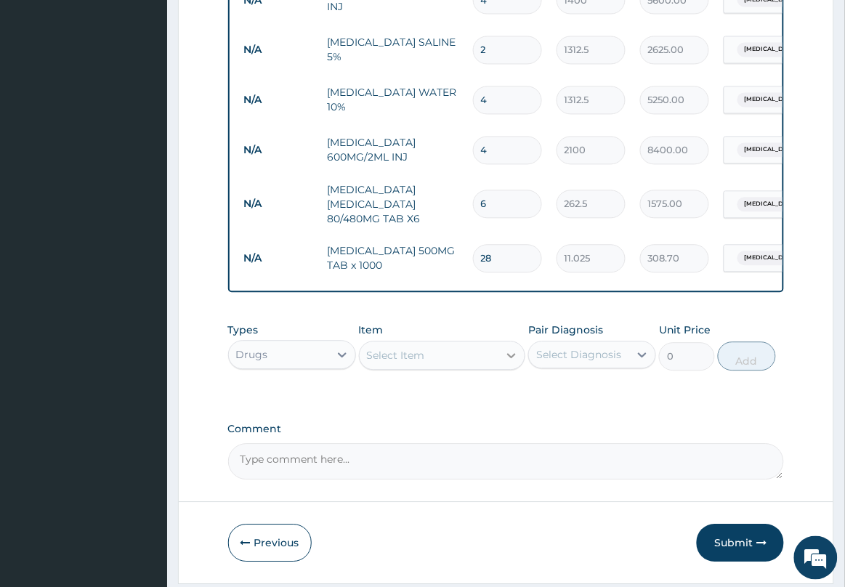
type input "28"
click at [505, 361] on icon at bounding box center [511, 356] width 15 height 15
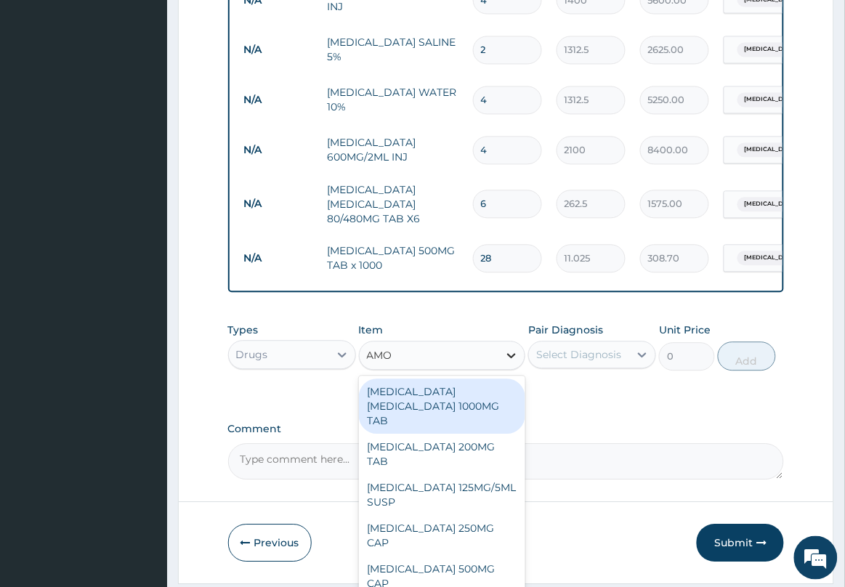
type input "AMOX"
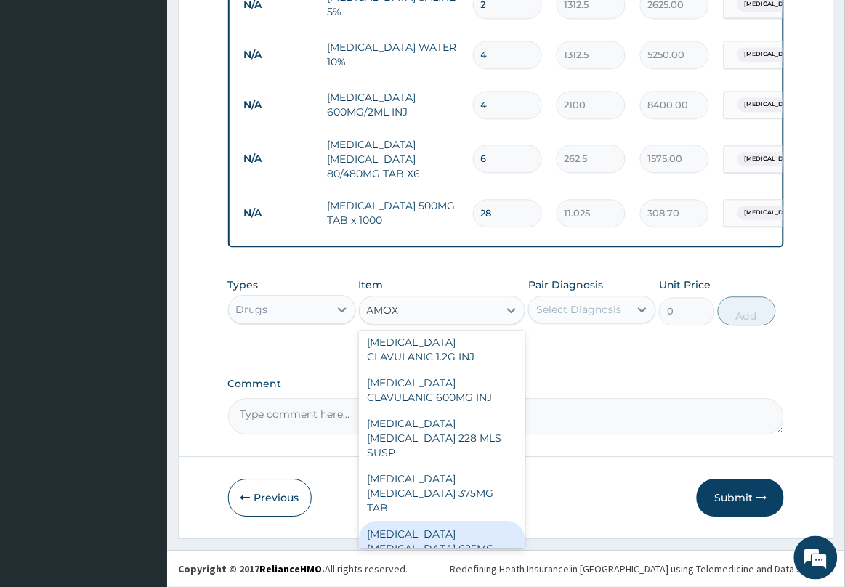
click at [465, 521] on div "AMOXICILLIN CLAVULANIC ACID 625MG TAB" at bounding box center [442, 548] width 167 height 55
type input "140.62503"
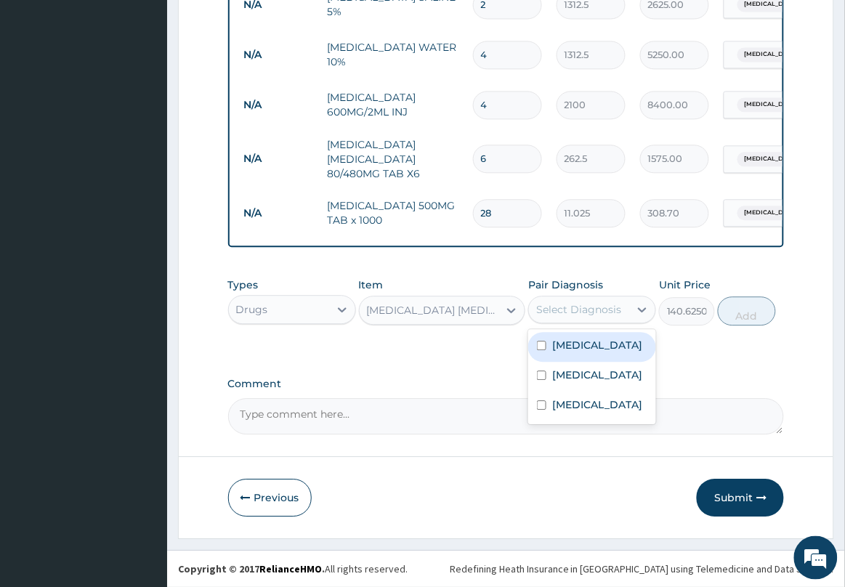
click at [574, 303] on div "Select Diagnosis" at bounding box center [578, 309] width 85 height 15
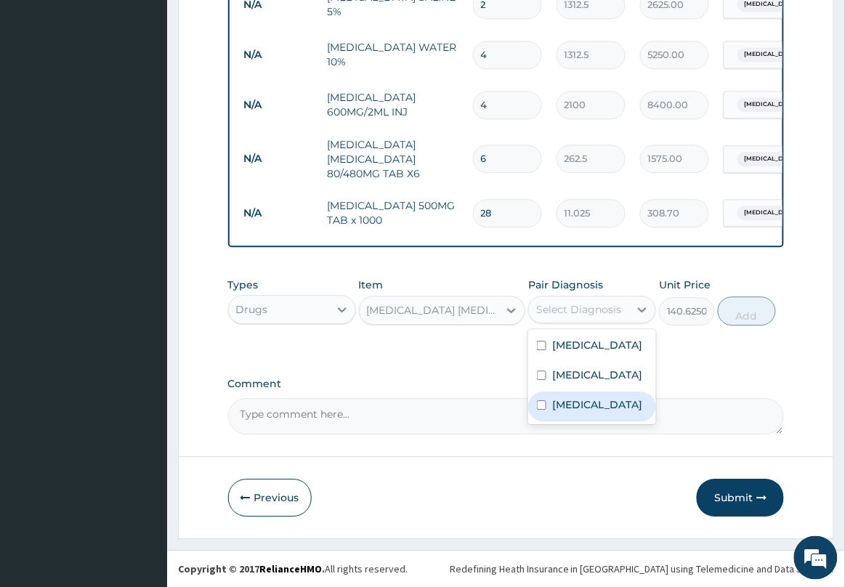
click at [582, 412] on label "Sepsis" at bounding box center [597, 404] width 90 height 15
checkbox input "true"
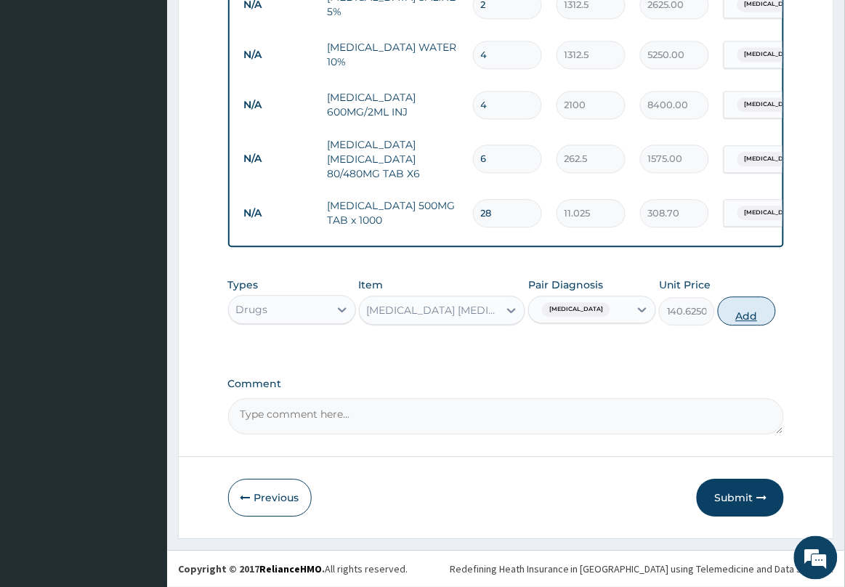
click at [736, 312] on button "Add" at bounding box center [747, 310] width 58 height 29
type input "0"
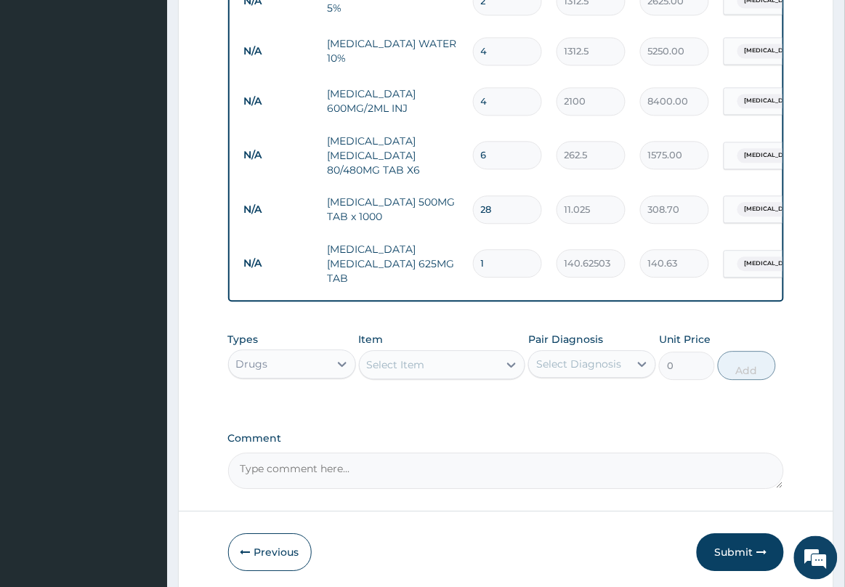
type input "10"
type input "1406.25"
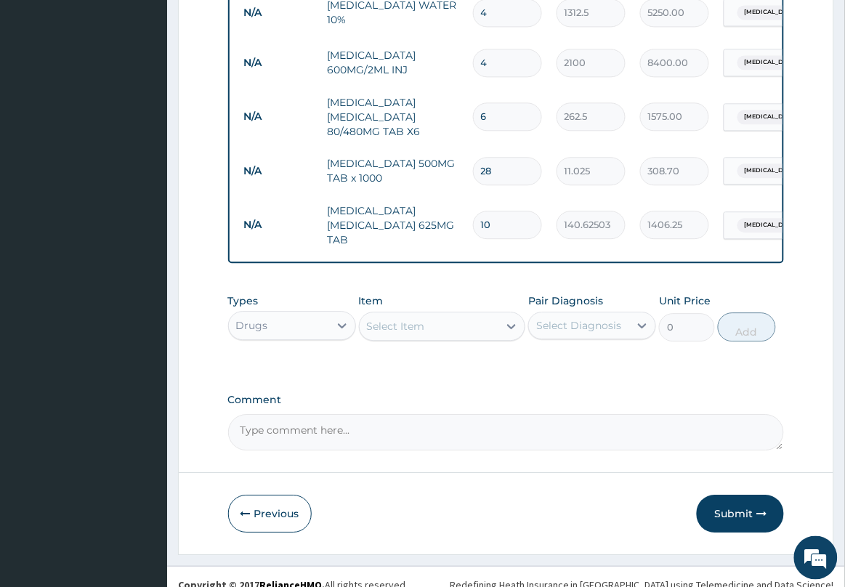
scroll to position [663, 0]
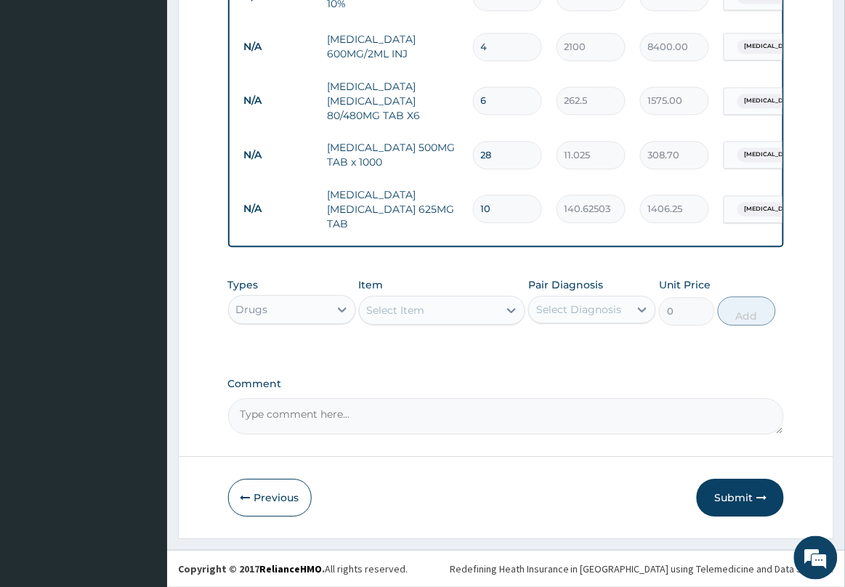
type input "10"
click at [431, 309] on div "Select Item" at bounding box center [429, 310] width 139 height 23
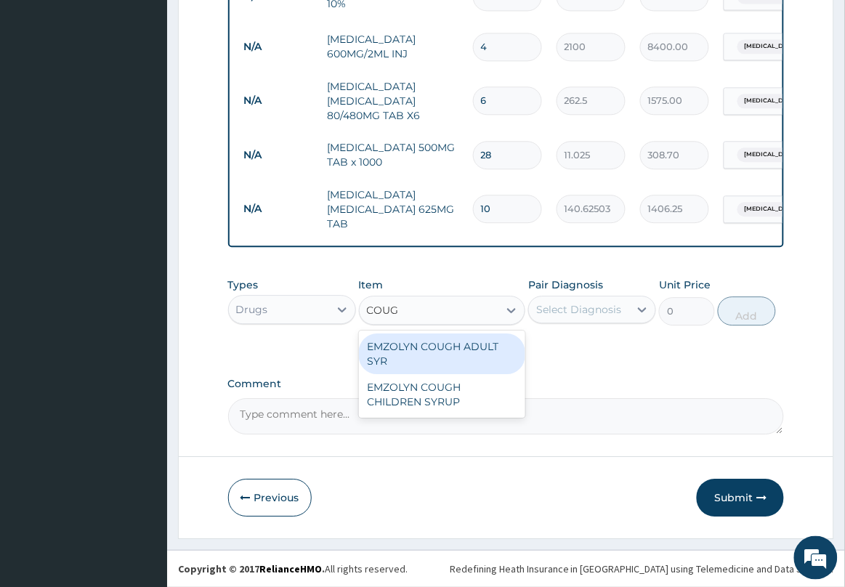
type input "COUGH"
drag, startPoint x: 480, startPoint y: 354, endPoint x: 505, endPoint y: 338, distance: 29.0
click at [492, 347] on div "EMZOLYN COUGH ADULT SYR" at bounding box center [442, 353] width 167 height 41
type input "735"
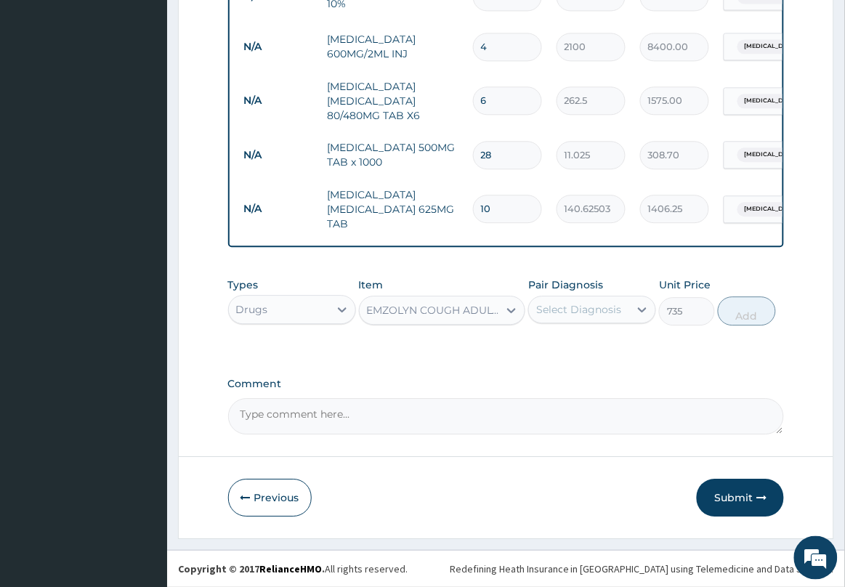
click at [572, 303] on div "Select Diagnosis" at bounding box center [578, 309] width 85 height 15
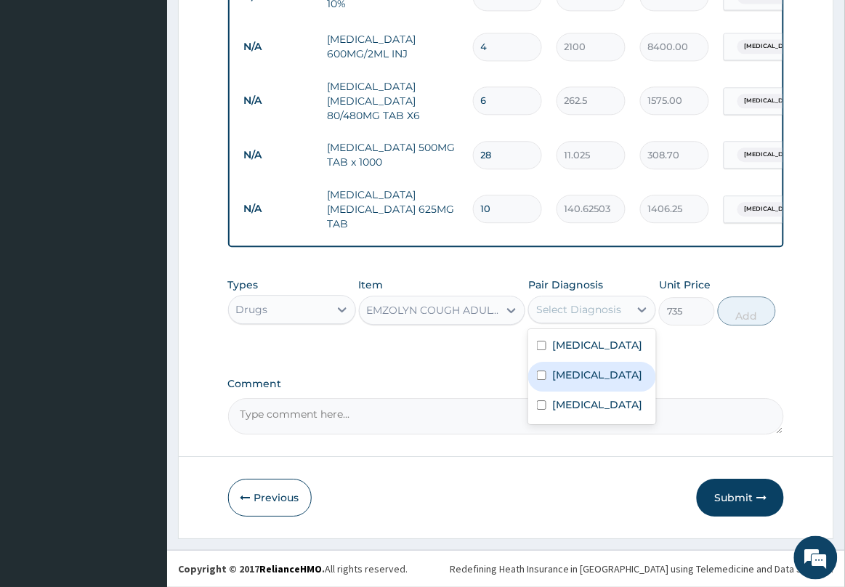
click at [571, 380] on label "Upper respiratory infection" at bounding box center [597, 375] width 90 height 15
checkbox input "true"
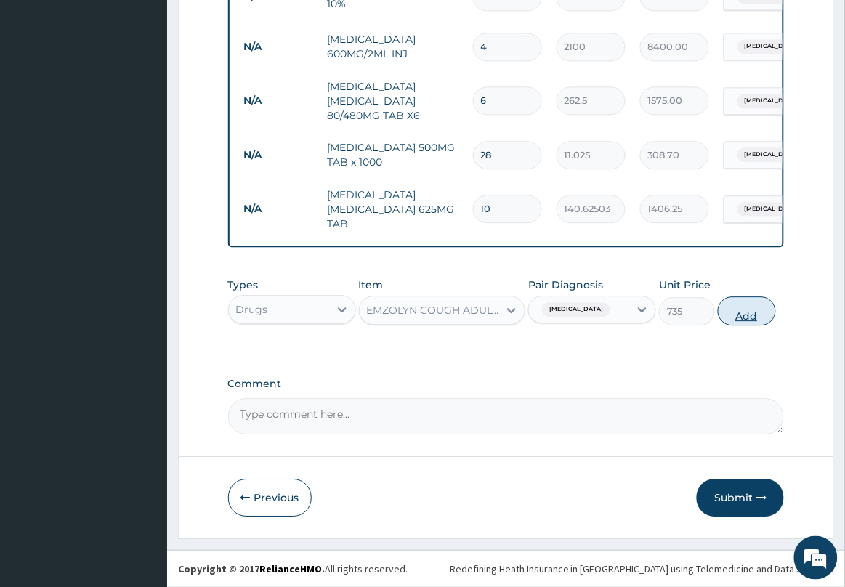
click at [745, 317] on button "Add" at bounding box center [747, 310] width 58 height 29
type input "0"
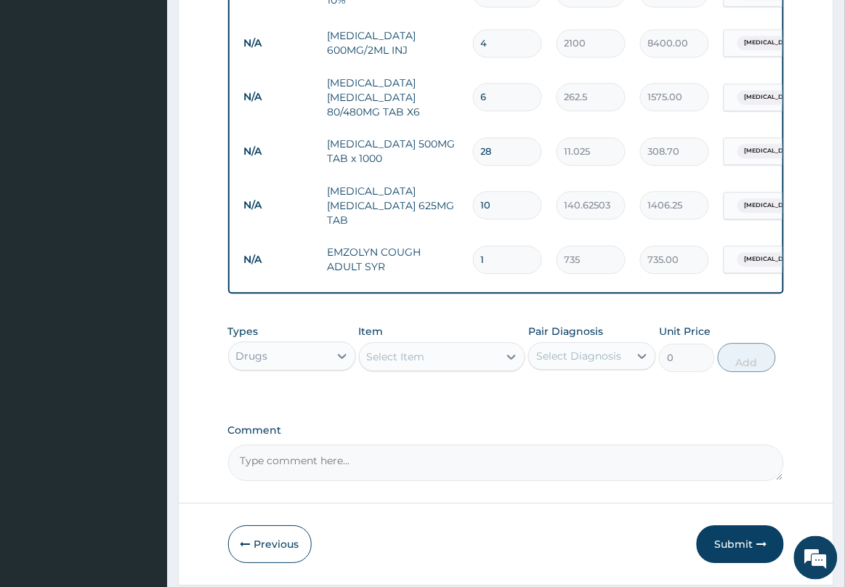
click at [404, 354] on div "Select Item" at bounding box center [396, 356] width 58 height 15
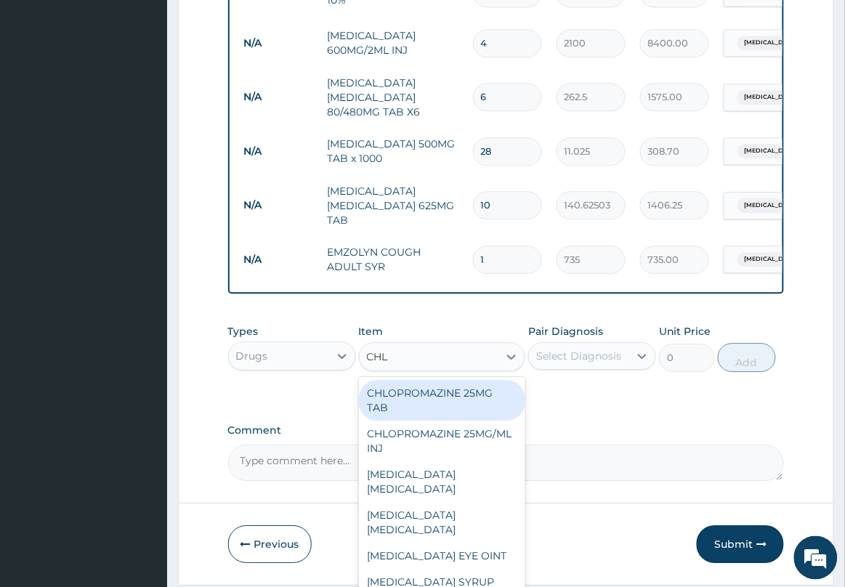
type input "CHLO"
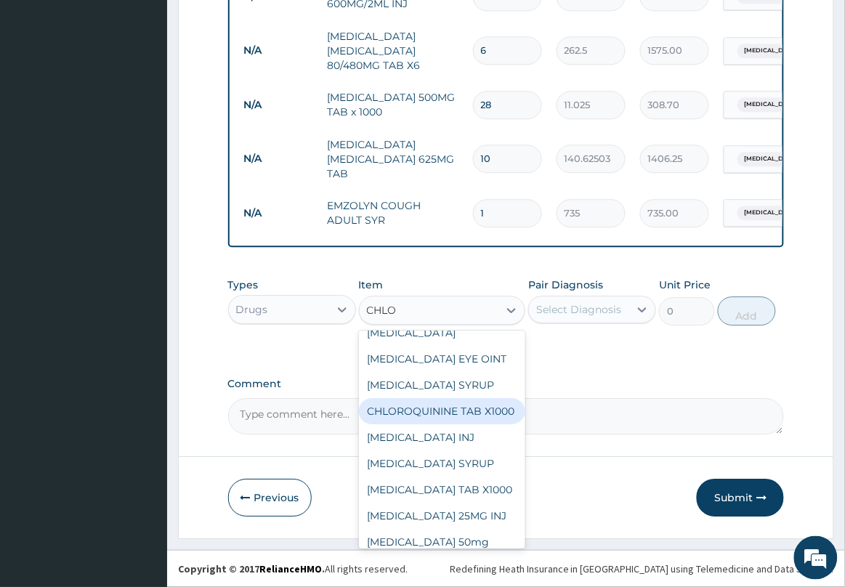
scroll to position [182, 0]
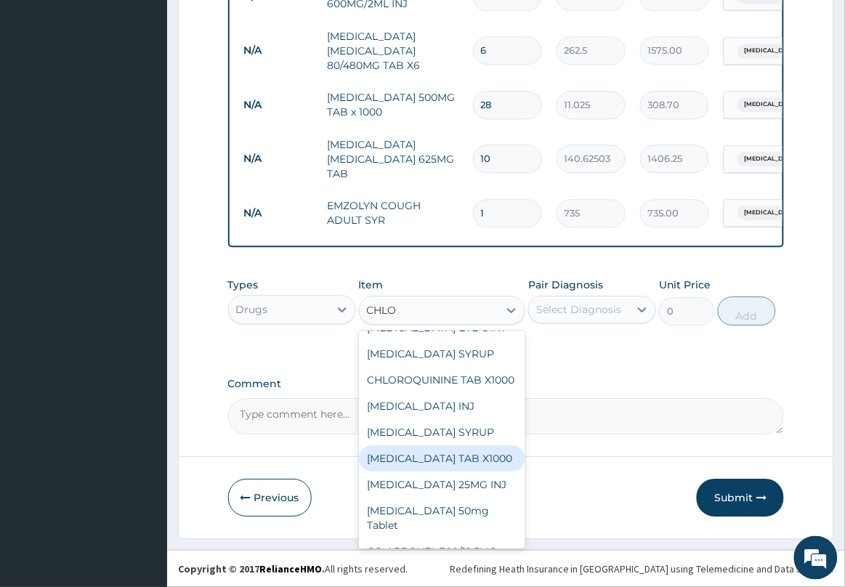
click at [447, 471] on div "CHLORPHENIRAMINE TAB X1000" at bounding box center [442, 458] width 167 height 26
type input "52.5"
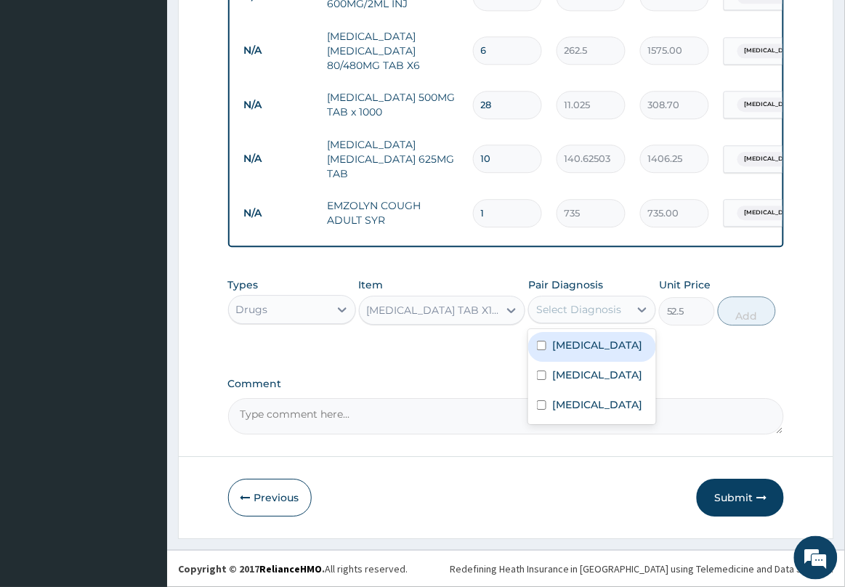
click at [567, 313] on div "Select Diagnosis" at bounding box center [578, 309] width 85 height 15
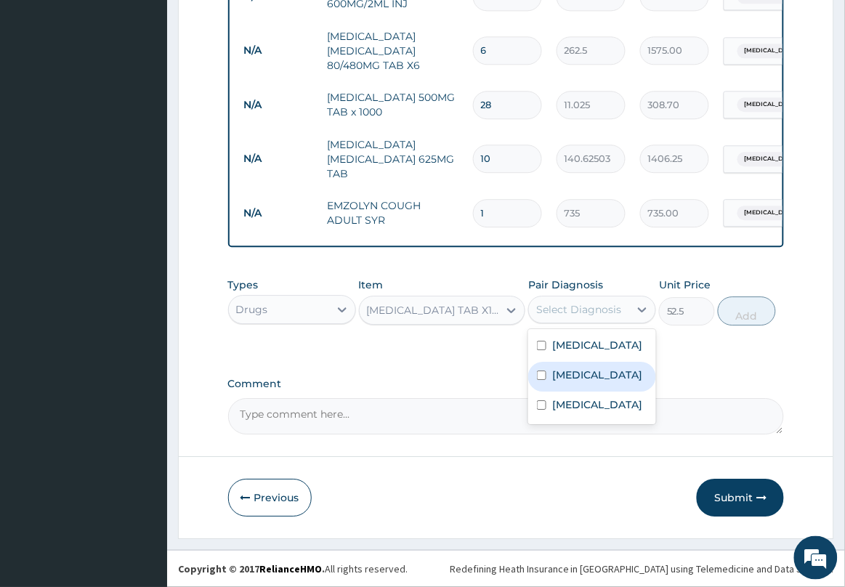
click at [574, 378] on label "Upper respiratory infection" at bounding box center [597, 375] width 90 height 15
checkbox input "true"
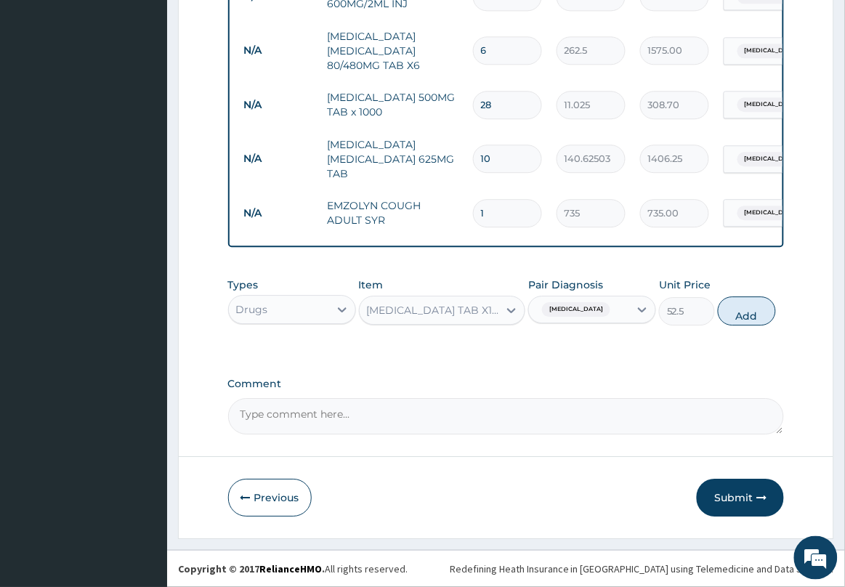
click at [745, 309] on button "Add" at bounding box center [747, 310] width 58 height 29
type input "0"
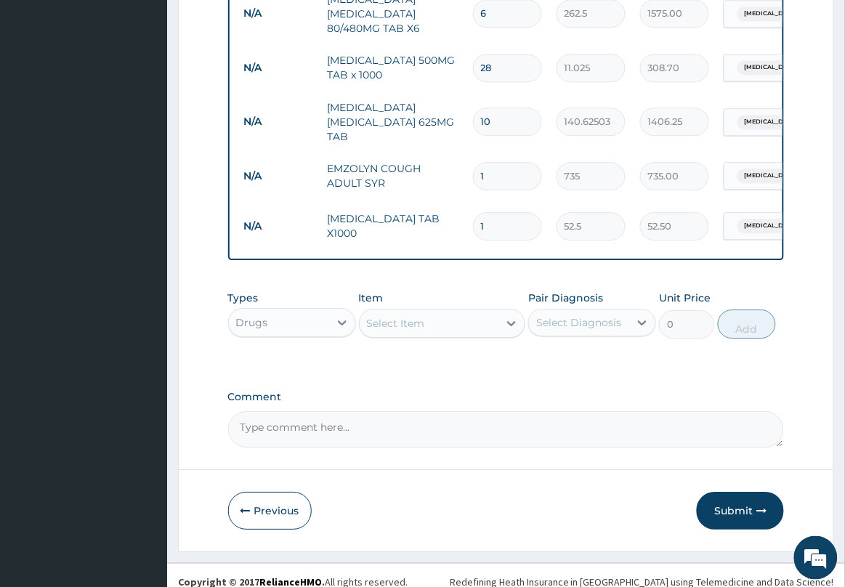
scroll to position [764, 0]
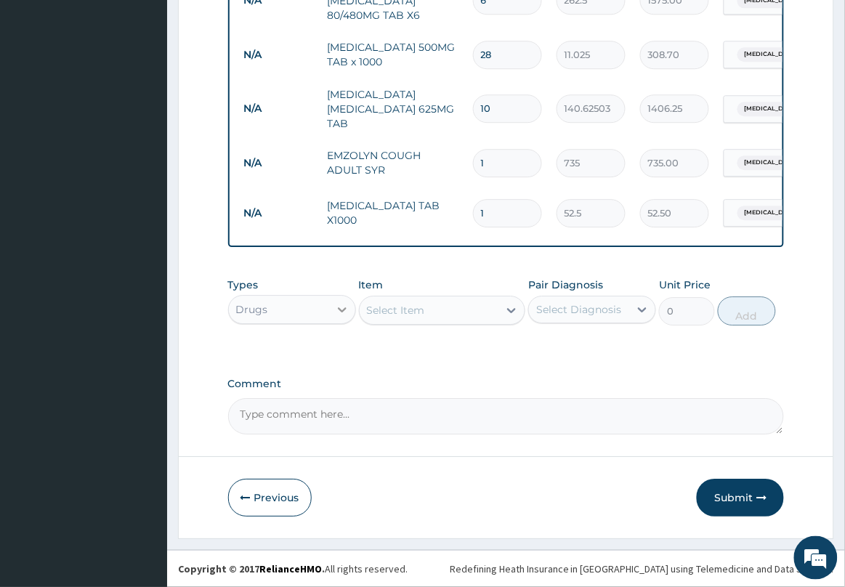
click at [339, 309] on icon at bounding box center [342, 309] width 9 height 5
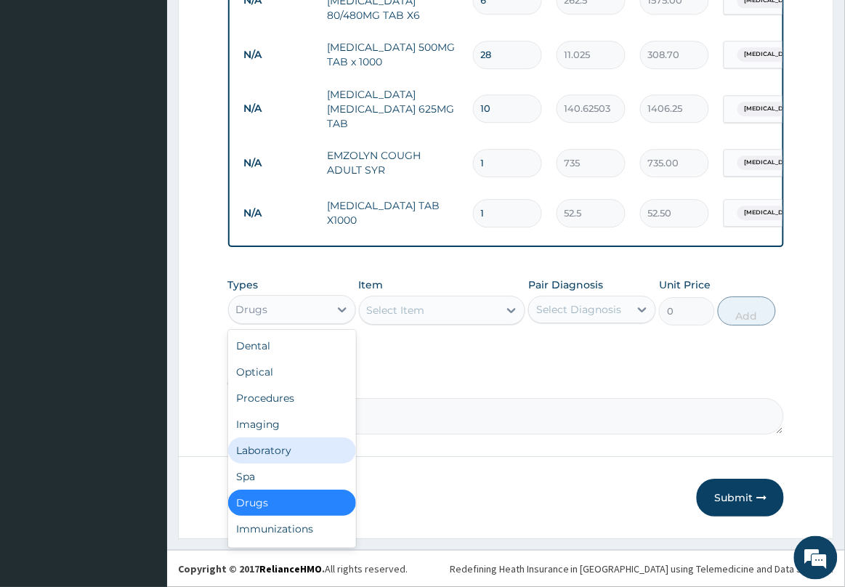
click at [304, 445] on div "Laboratory" at bounding box center [292, 450] width 128 height 26
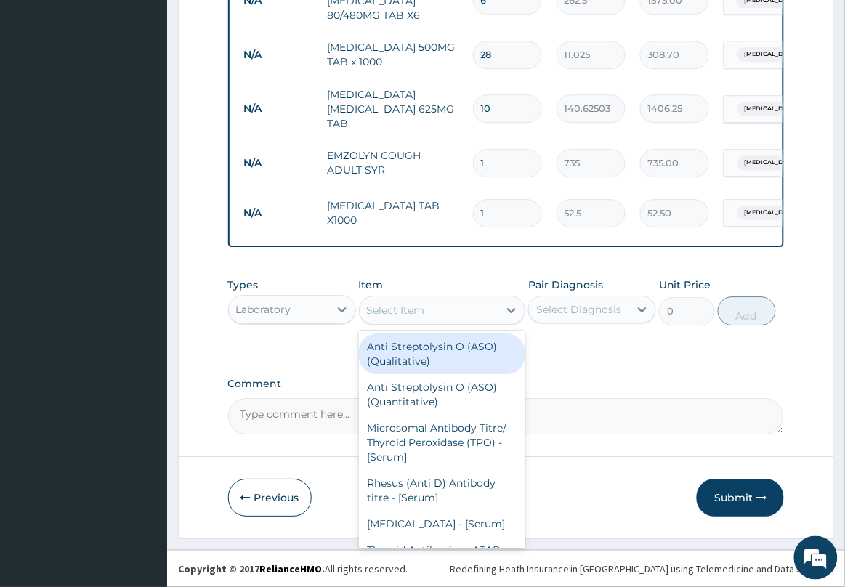
click at [387, 310] on div "Select Item" at bounding box center [396, 310] width 58 height 15
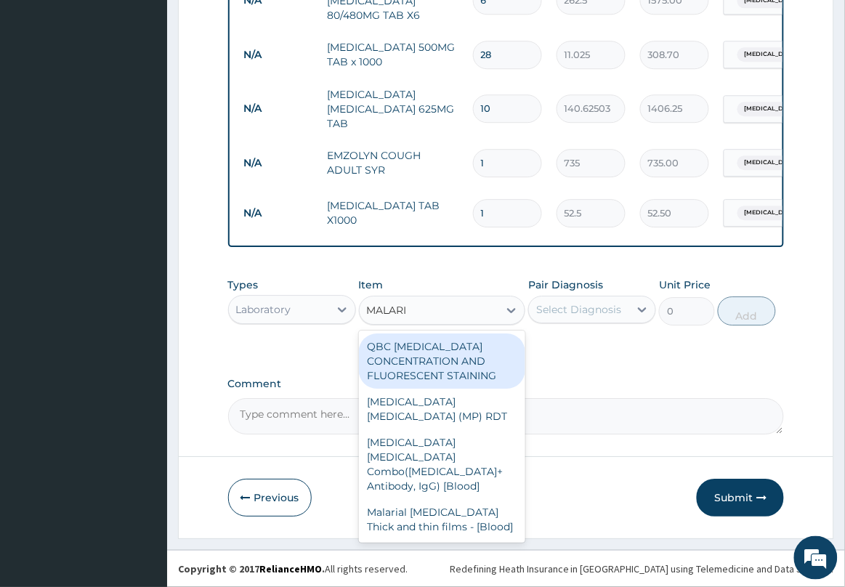
type input "MALARIA"
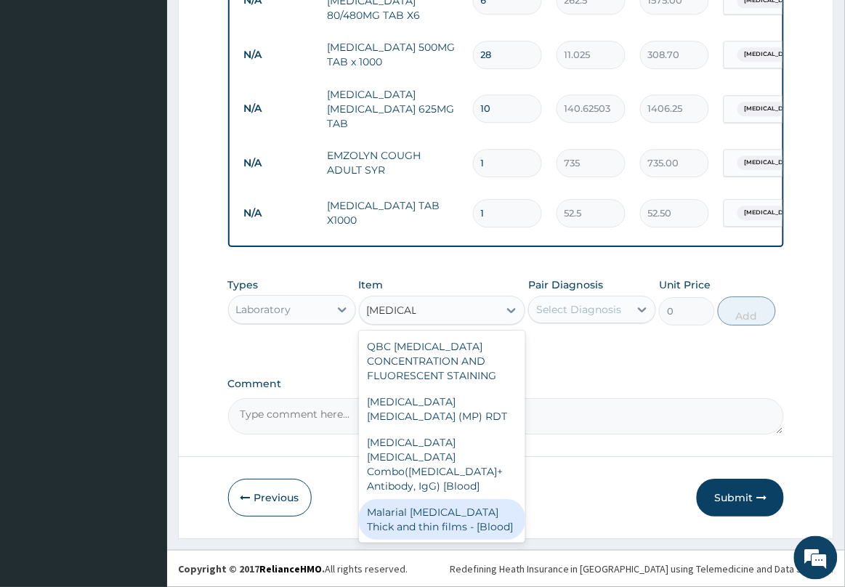
click at [463, 513] on div "Malarial Parasite Thick and thin films - [Blood]" at bounding box center [442, 519] width 167 height 41
type input "1500"
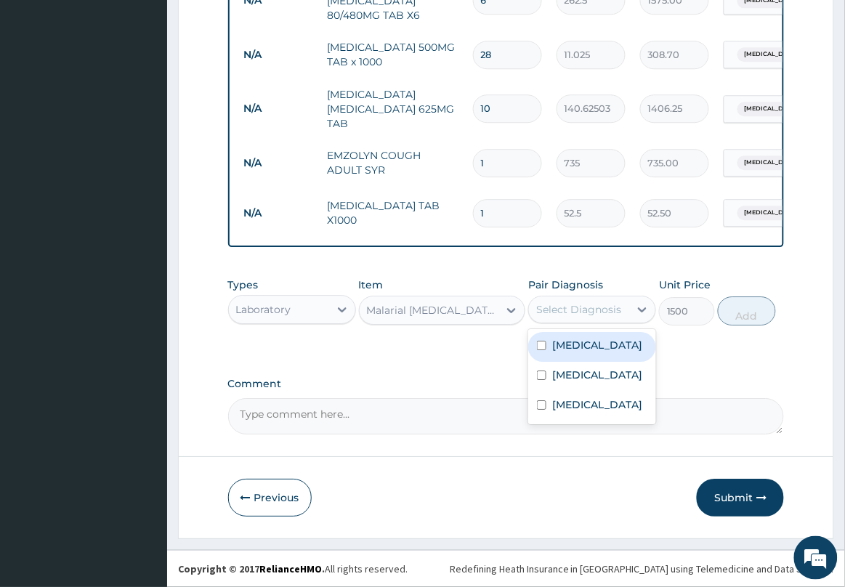
click at [575, 307] on div "Select Diagnosis" at bounding box center [578, 309] width 85 height 15
click at [578, 353] on div "Malaria" at bounding box center [592, 347] width 128 height 30
checkbox input "true"
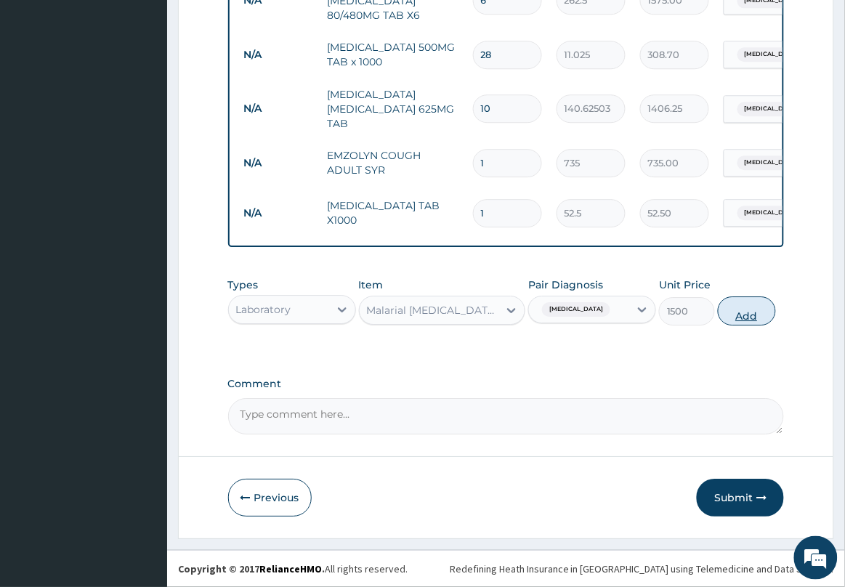
click at [742, 317] on button "Add" at bounding box center [747, 310] width 58 height 29
type input "0"
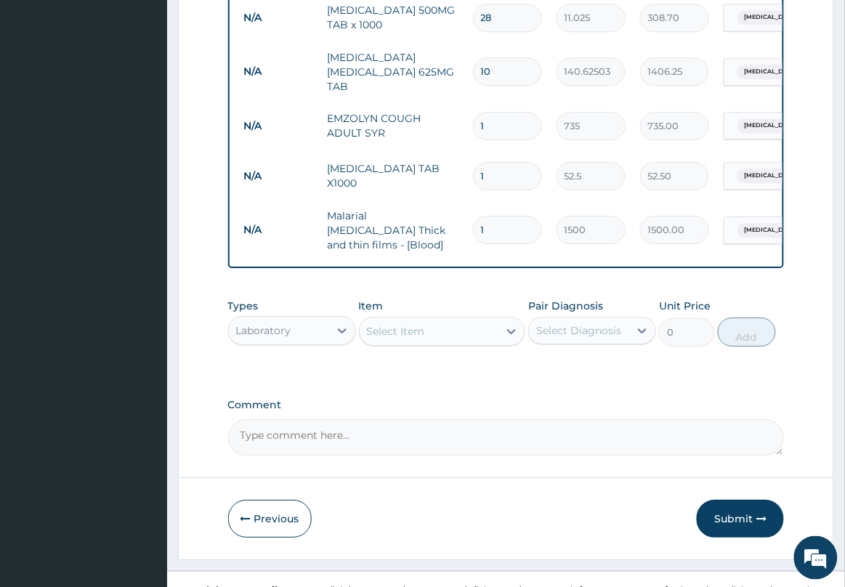
scroll to position [814, 0]
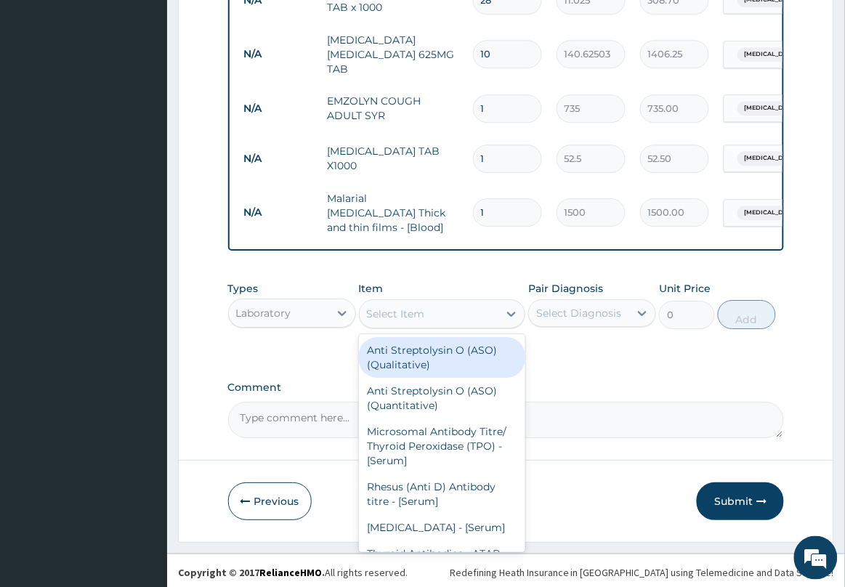
click at [427, 302] on div "Select Item" at bounding box center [429, 313] width 139 height 23
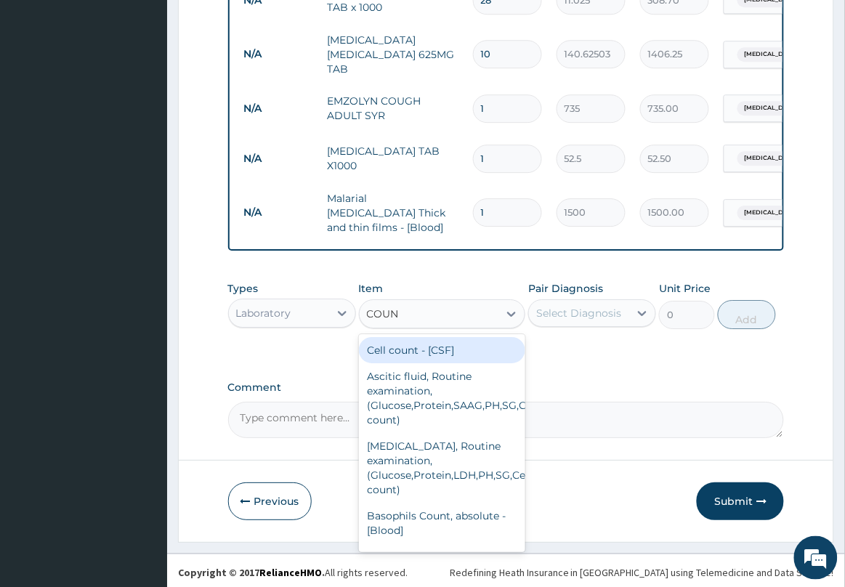
type input "COUNT"
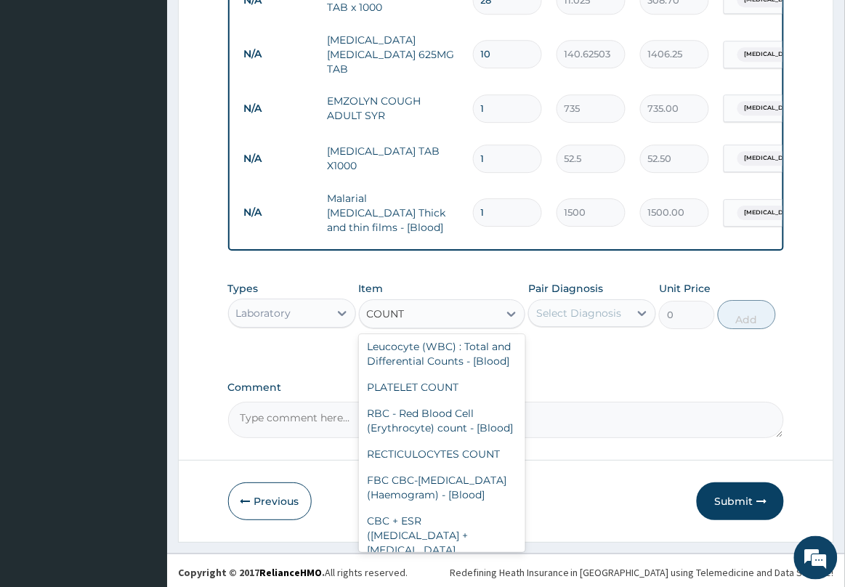
scroll to position [545, 0]
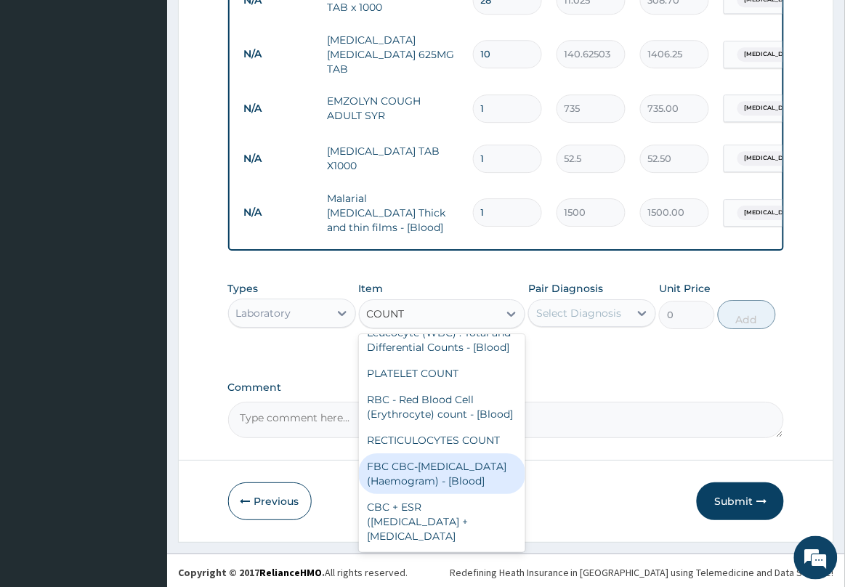
click at [434, 463] on div "FBC CBC-Complete Blood Count (Haemogram) - [Blood]" at bounding box center [442, 473] width 167 height 41
type input "3000"
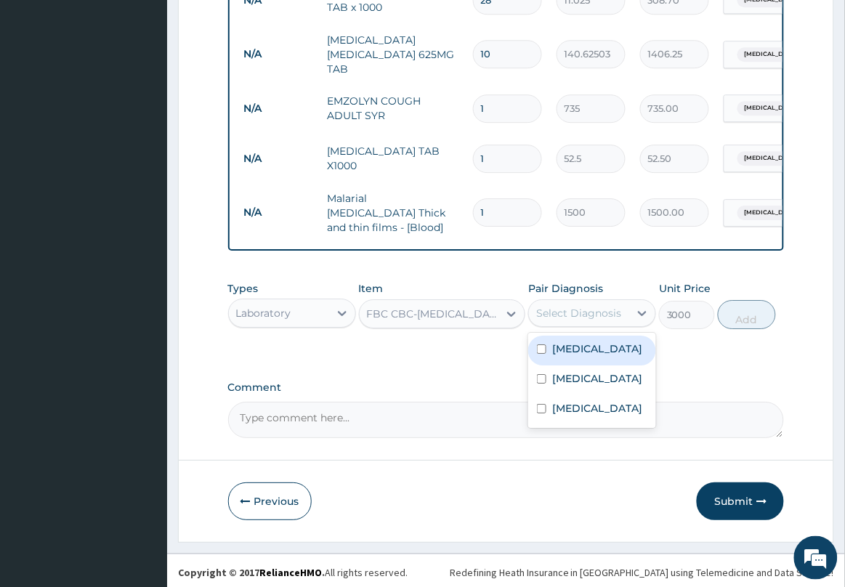
click at [582, 309] on div "Select Diagnosis" at bounding box center [578, 313] width 85 height 15
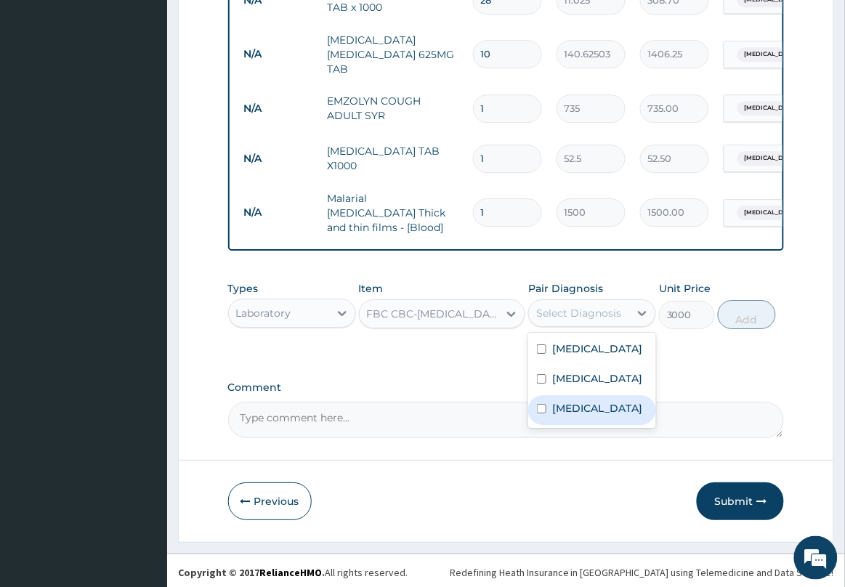
click at [567, 415] on label "Sepsis" at bounding box center [597, 408] width 90 height 15
checkbox input "true"
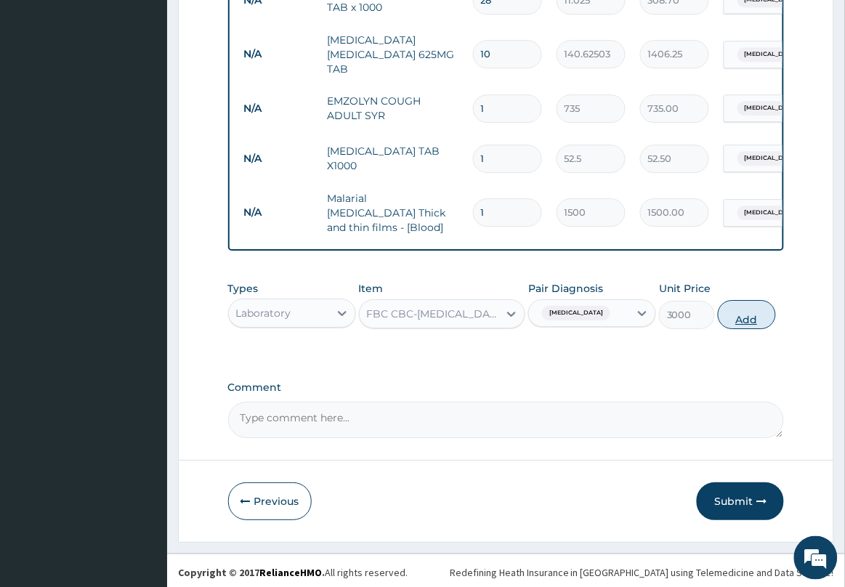
click at [741, 310] on button "Add" at bounding box center [747, 314] width 58 height 29
type input "0"
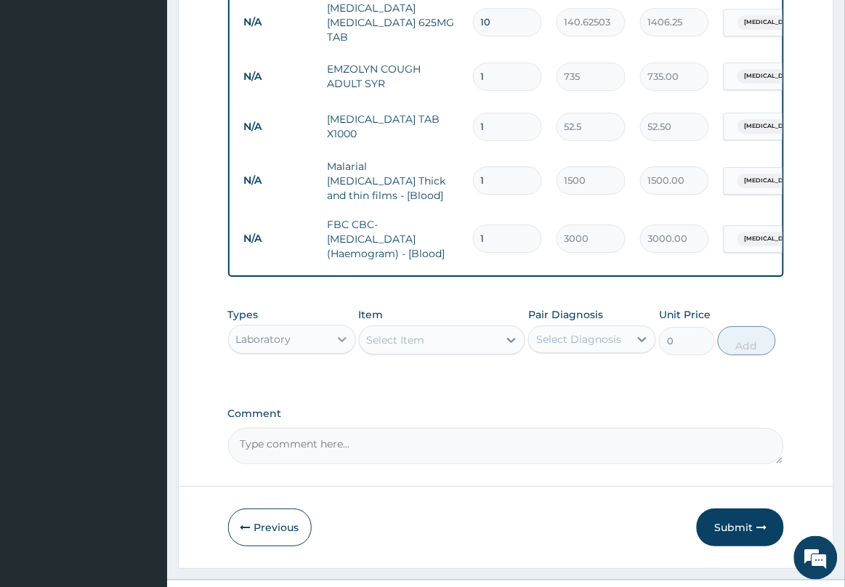
scroll to position [872, 0]
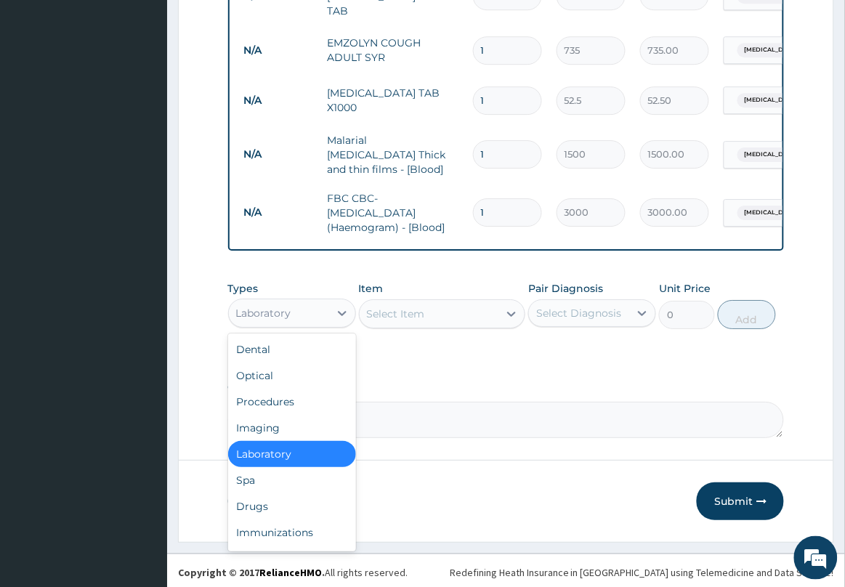
click at [328, 309] on div "Laboratory" at bounding box center [279, 312] width 100 height 23
click at [313, 394] on div "Procedures" at bounding box center [292, 402] width 128 height 26
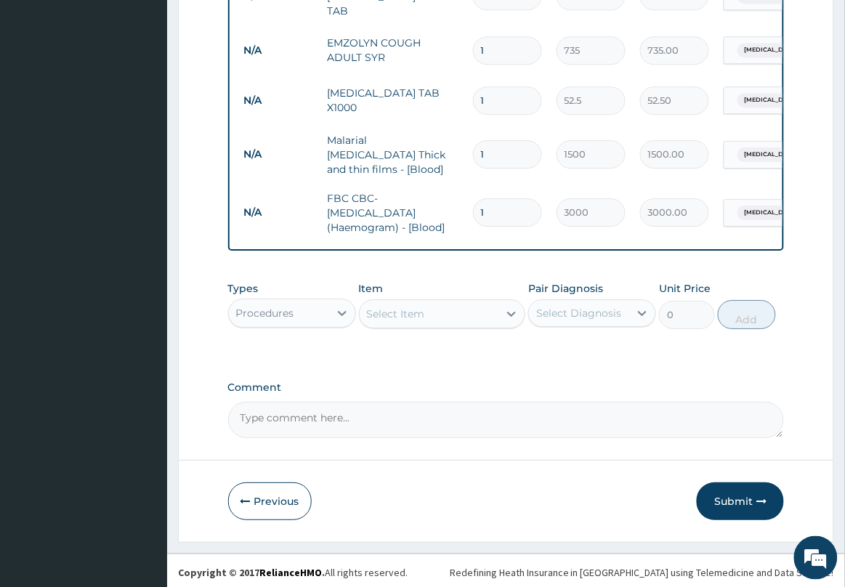
click at [418, 317] on div "Select Item" at bounding box center [429, 313] width 139 height 23
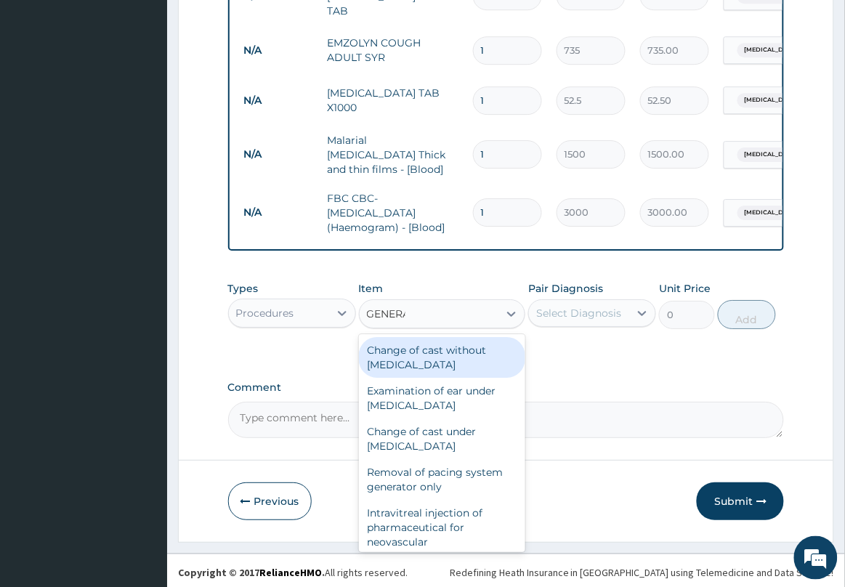
type input "GENERAL"
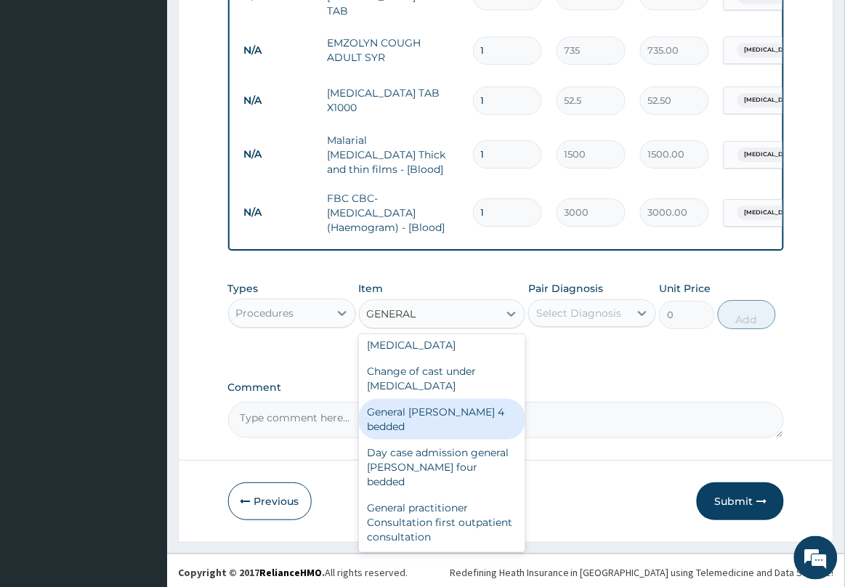
scroll to position [91, 0]
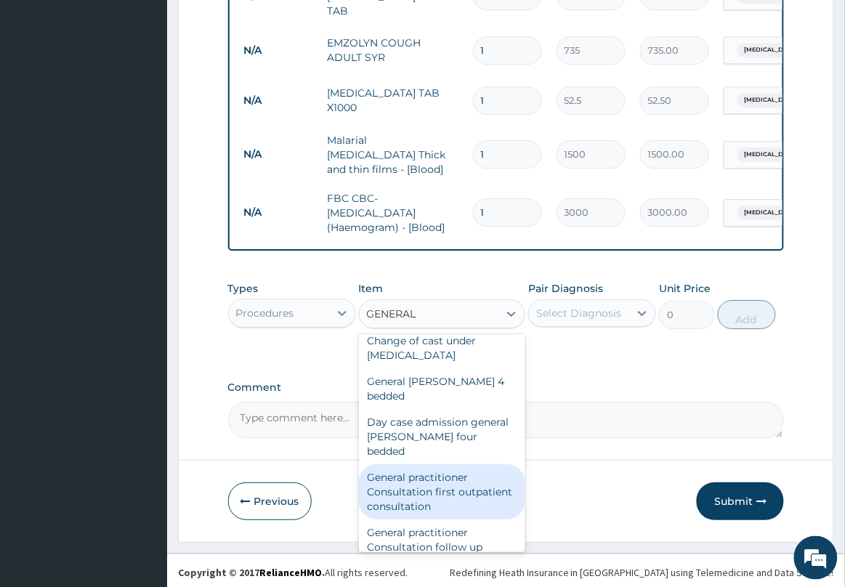
click at [469, 469] on div "General practitioner Consultation first outpatient consultation" at bounding box center [442, 491] width 167 height 55
type input "2500"
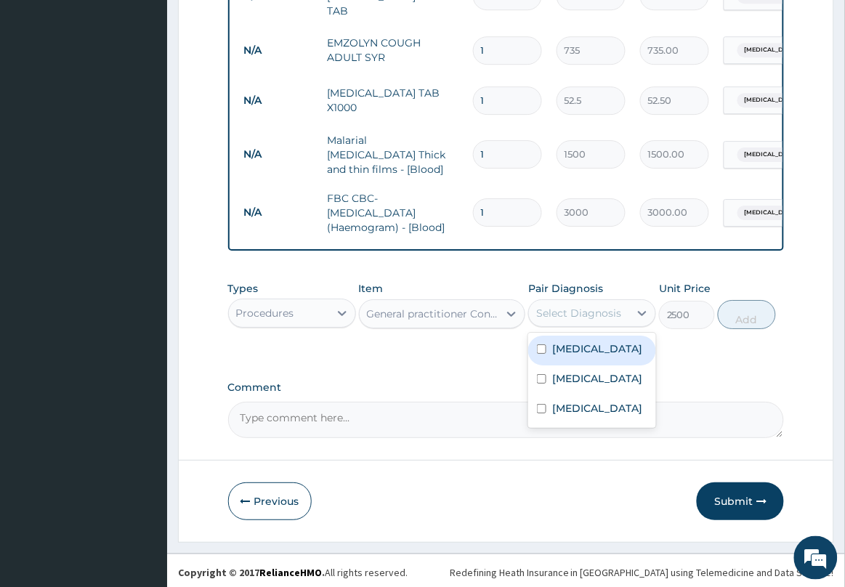
click at [607, 306] on div "Select Diagnosis" at bounding box center [578, 313] width 85 height 15
drag, startPoint x: 585, startPoint y: 346, endPoint x: 647, endPoint y: 336, distance: 62.6
click at [597, 349] on div "Malaria" at bounding box center [592, 351] width 128 height 30
checkbox input "true"
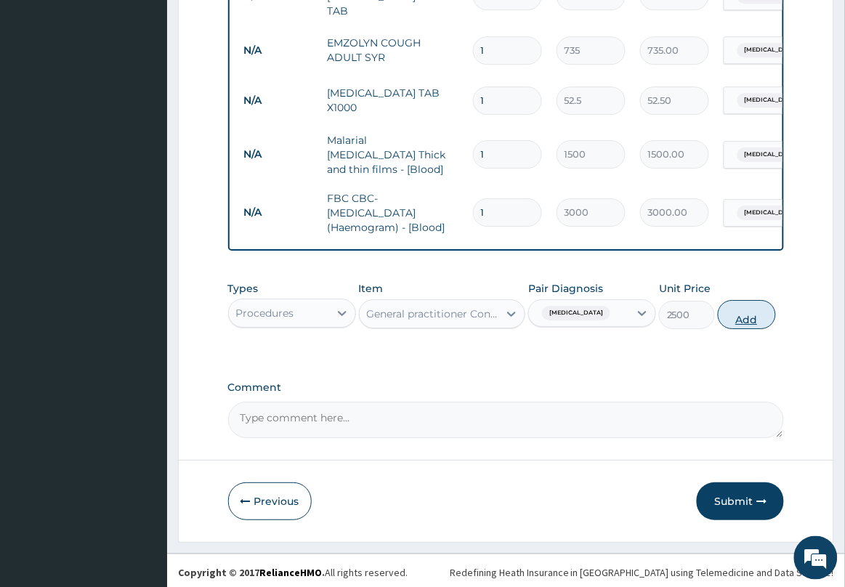
click at [729, 320] on button "Add" at bounding box center [747, 314] width 58 height 29
type input "0"
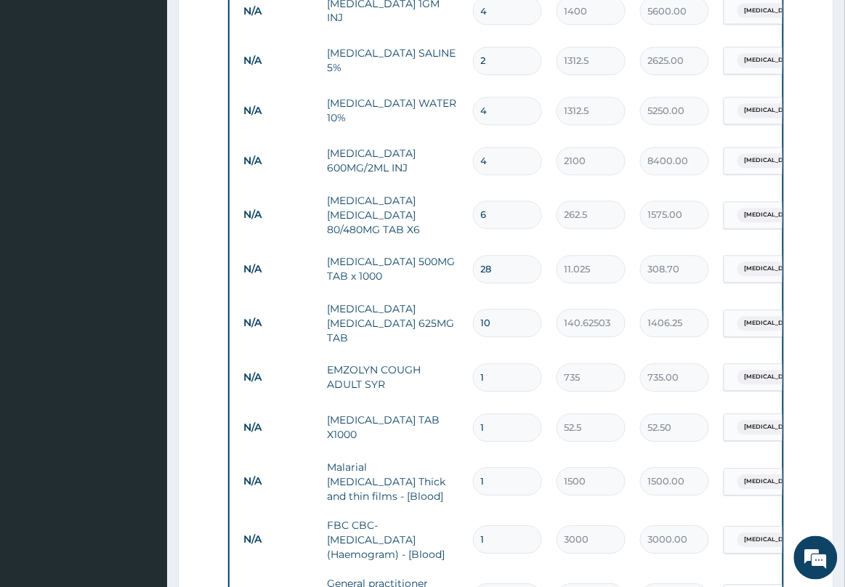
scroll to position [931, 0]
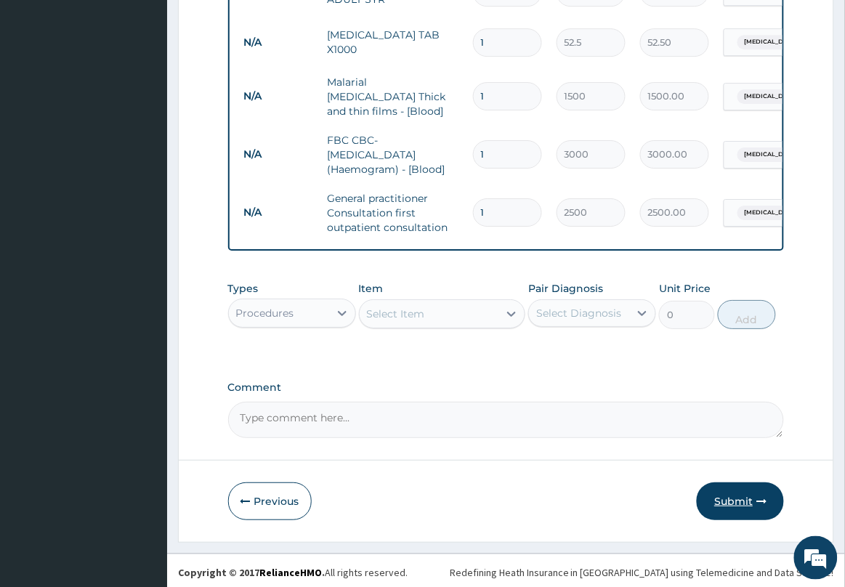
click at [743, 489] on button "Submit" at bounding box center [740, 501] width 87 height 38
